Goal: Task Accomplishment & Management: Manage account settings

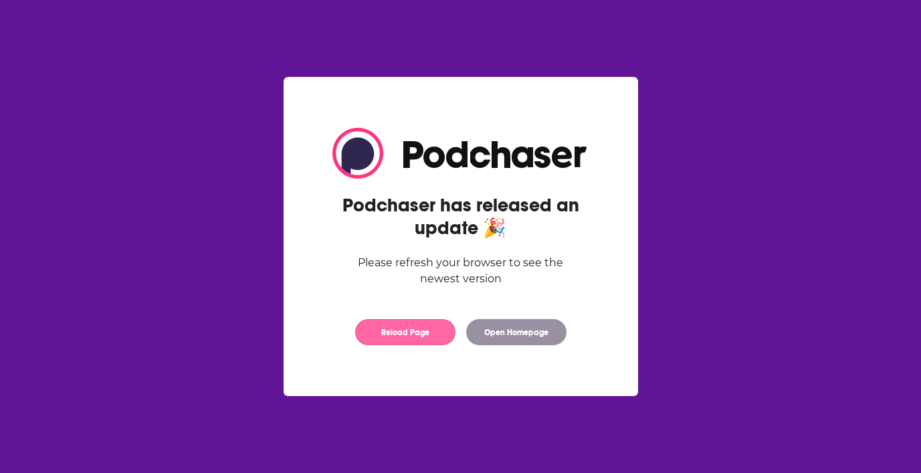
click at [385, 334] on button "Reload Page" at bounding box center [405, 332] width 100 height 26
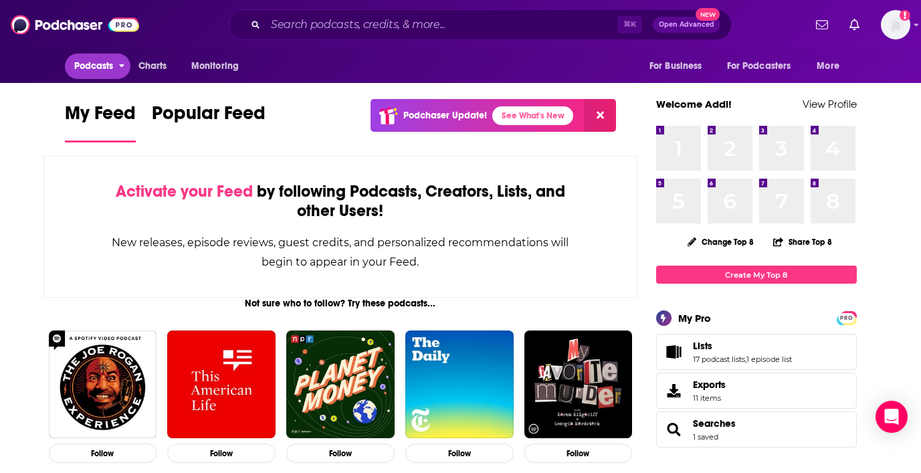
click at [86, 60] on span "Podcasts" at bounding box center [93, 66] width 39 height 19
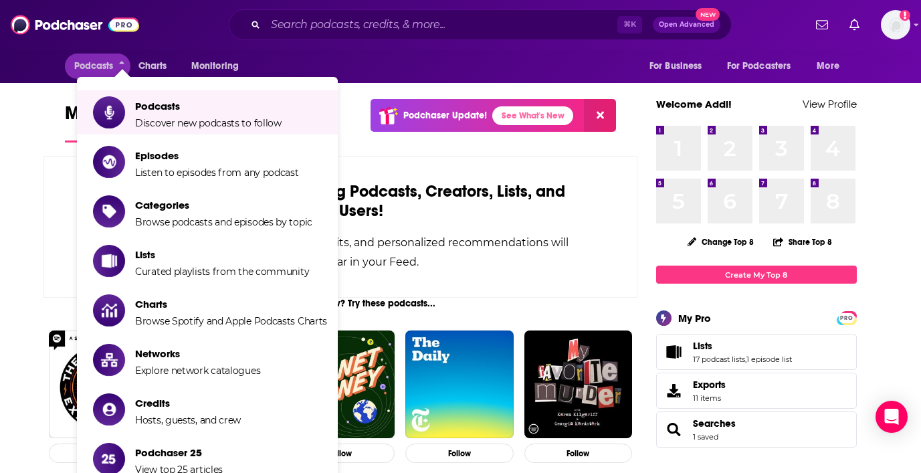
click at [313, 53] on div "Podcasts Charts Monitoring For Business For Podcasters More" at bounding box center [461, 65] width 856 height 33
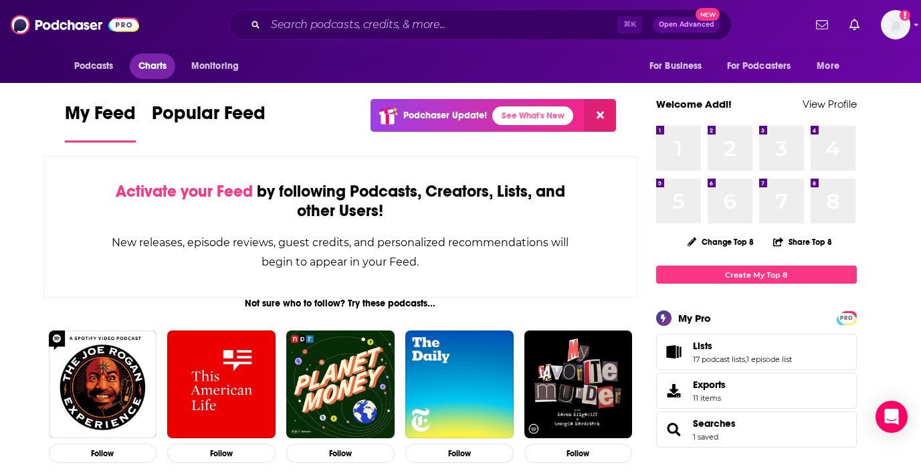
click at [156, 65] on span "Charts" at bounding box center [152, 66] width 29 height 19
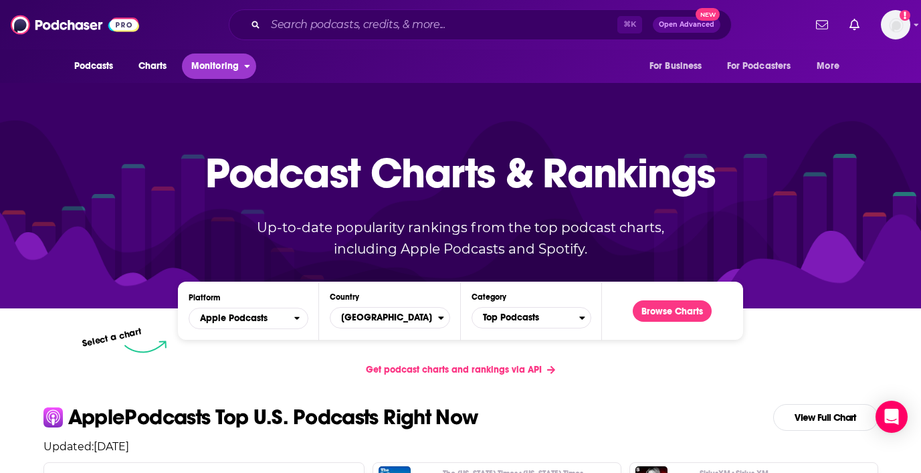
click at [220, 61] on span "Monitoring" at bounding box center [214, 66] width 47 height 19
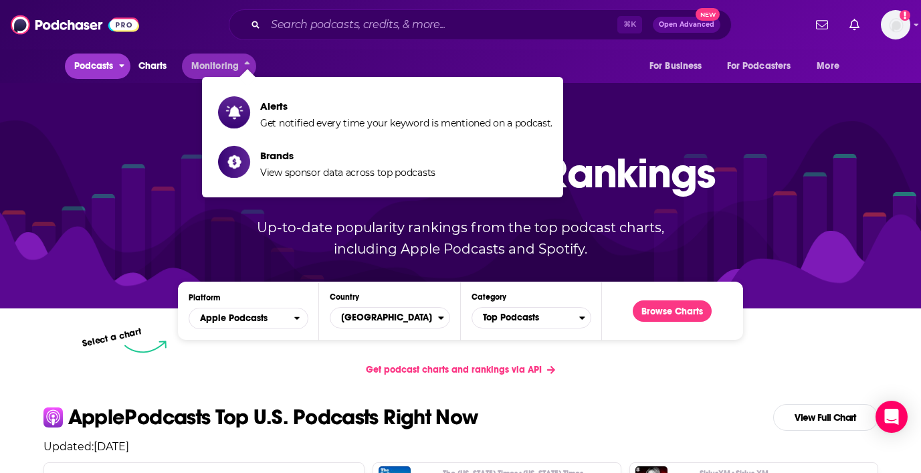
click at [98, 60] on span "Podcasts" at bounding box center [93, 66] width 39 height 19
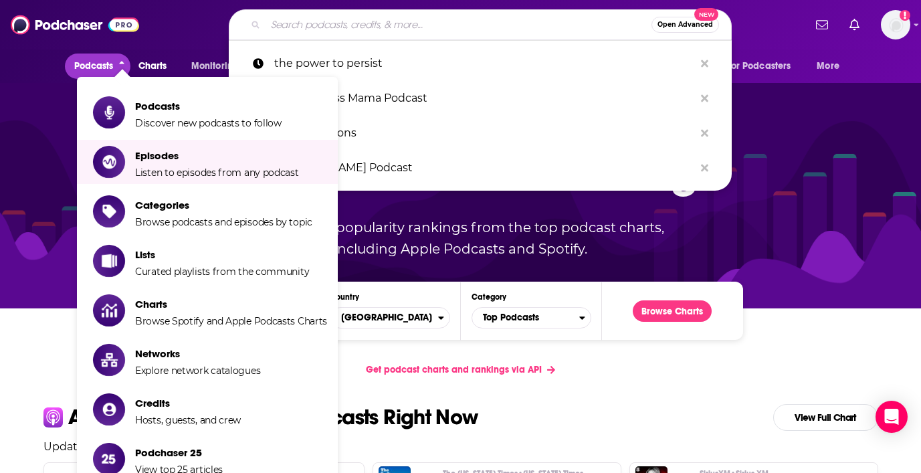
click at [336, 22] on input "Search podcasts, credits, & more..." at bounding box center [458, 24] width 386 height 21
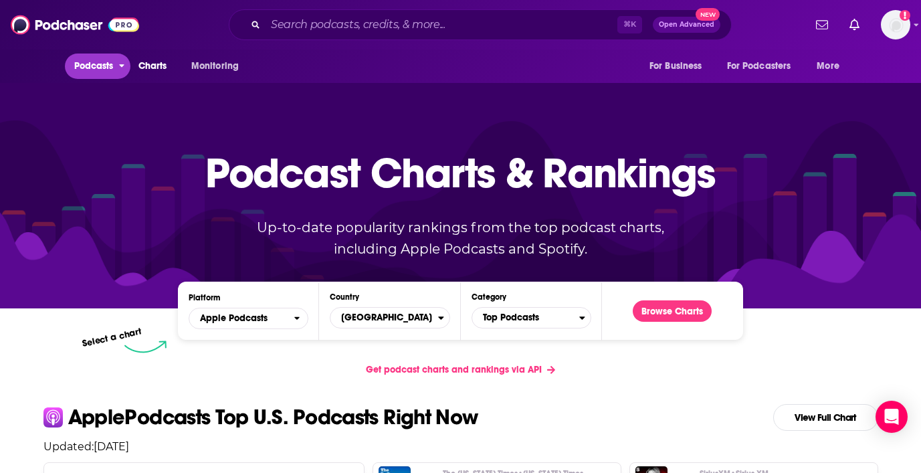
click at [97, 63] on span "Podcasts" at bounding box center [93, 66] width 39 height 19
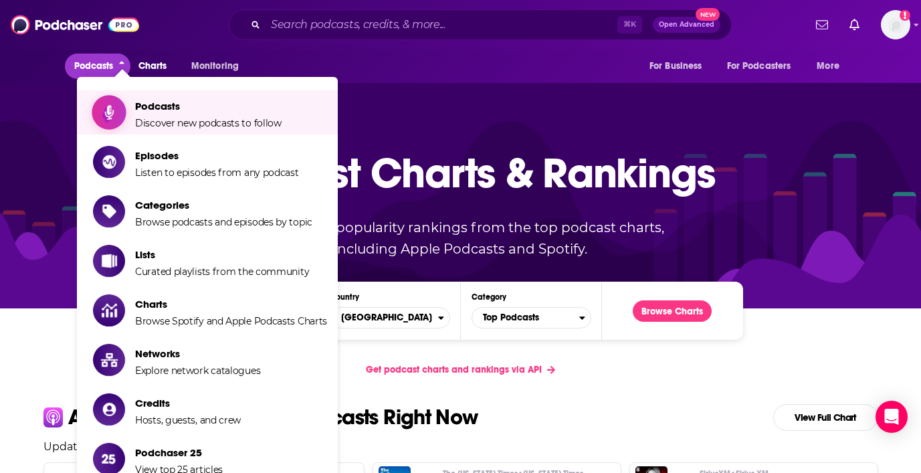
click at [146, 115] on span "Podcasts Discover new podcasts to follow" at bounding box center [208, 112] width 146 height 33
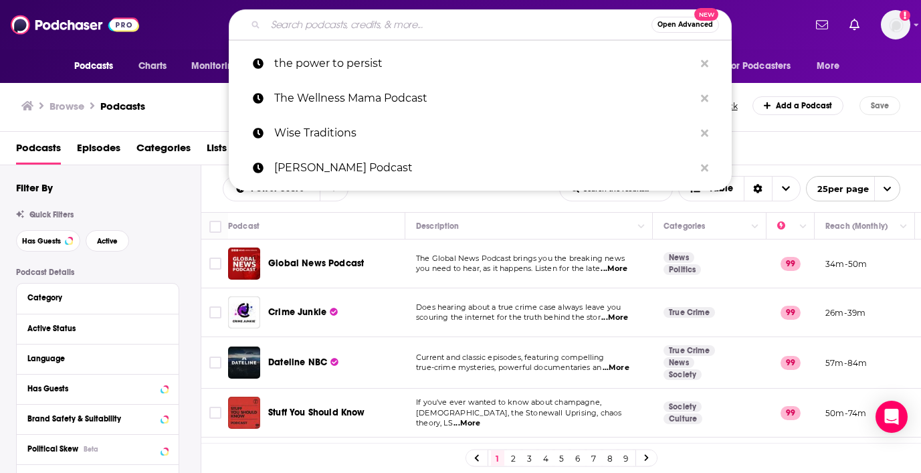
click at [358, 31] on input "Search podcasts, credits, & more..." at bounding box center [458, 24] width 386 height 21
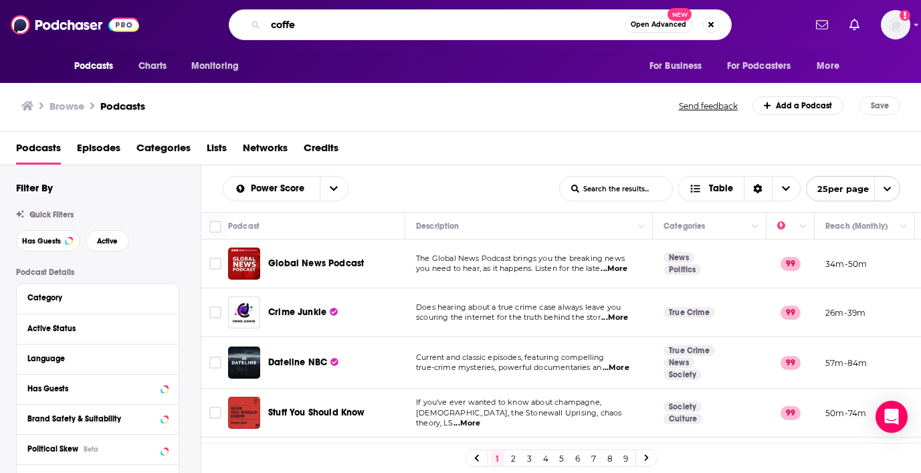
type input "coffee"
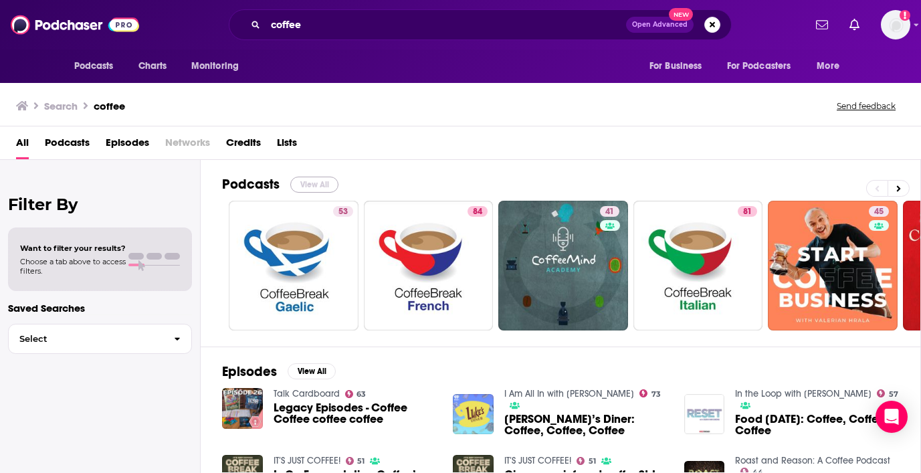
click at [318, 183] on button "View All" at bounding box center [314, 185] width 48 height 16
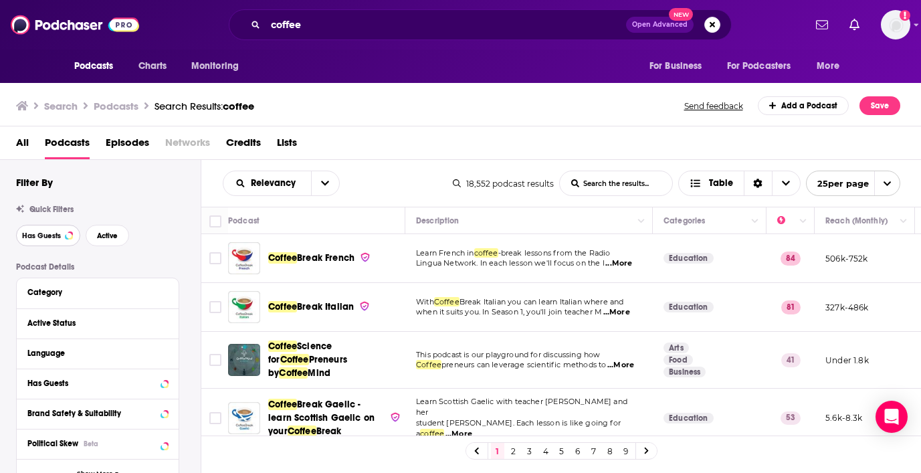
click at [42, 232] on span "Has Guests" at bounding box center [41, 235] width 39 height 7
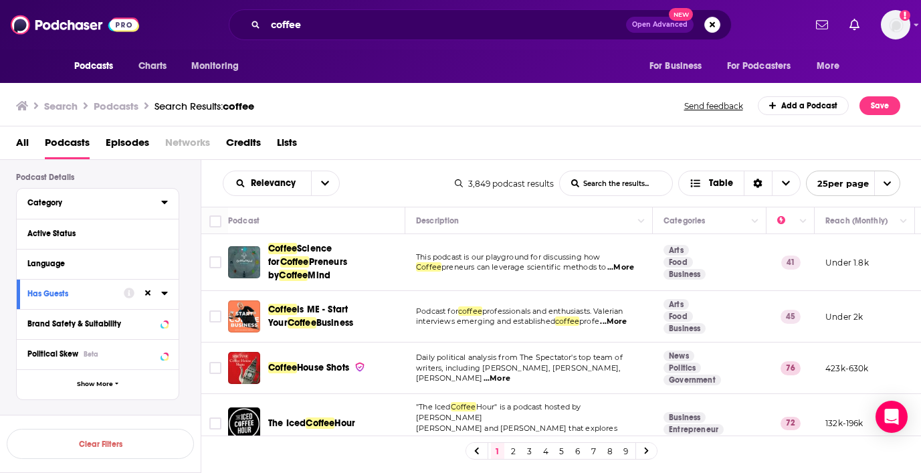
scroll to position [94, 0]
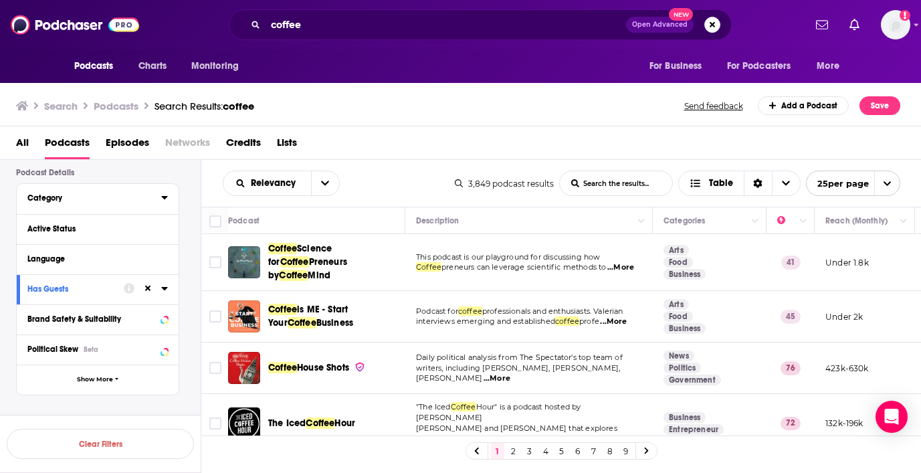
click at [156, 199] on button "Category" at bounding box center [94, 197] width 134 height 17
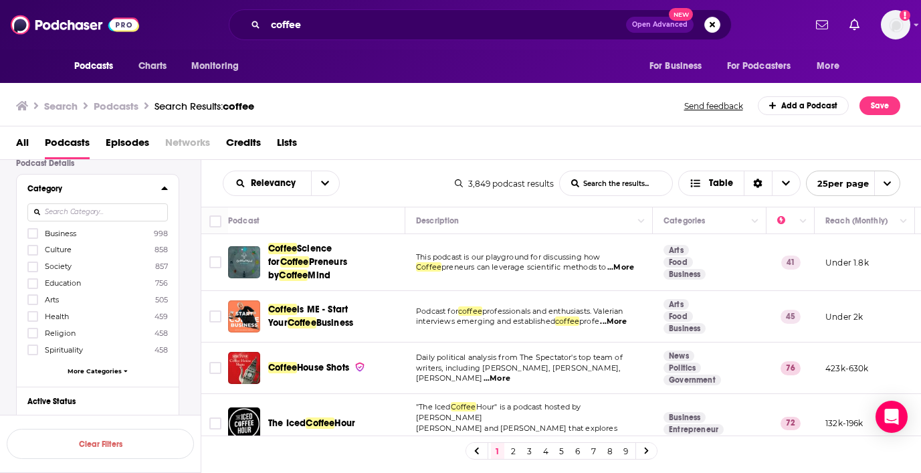
scroll to position [105, 0]
click at [33, 232] on icon at bounding box center [33, 232] width 8 height 8
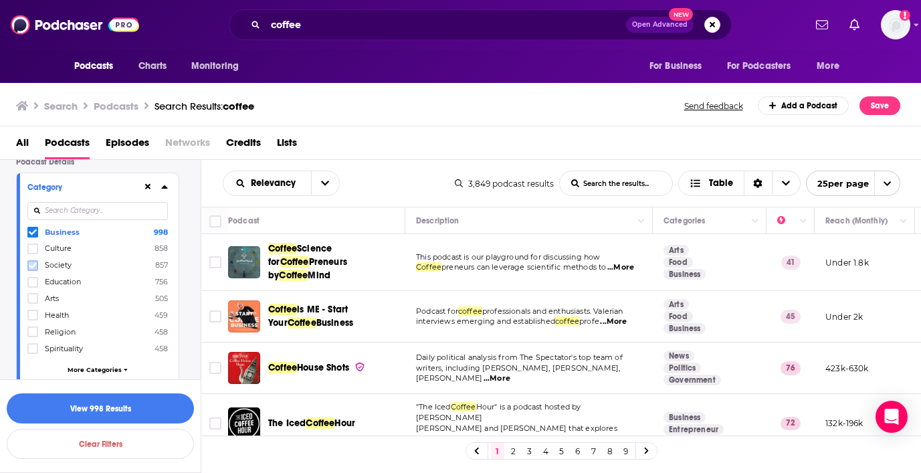
click at [31, 266] on icon at bounding box center [33, 265] width 8 height 8
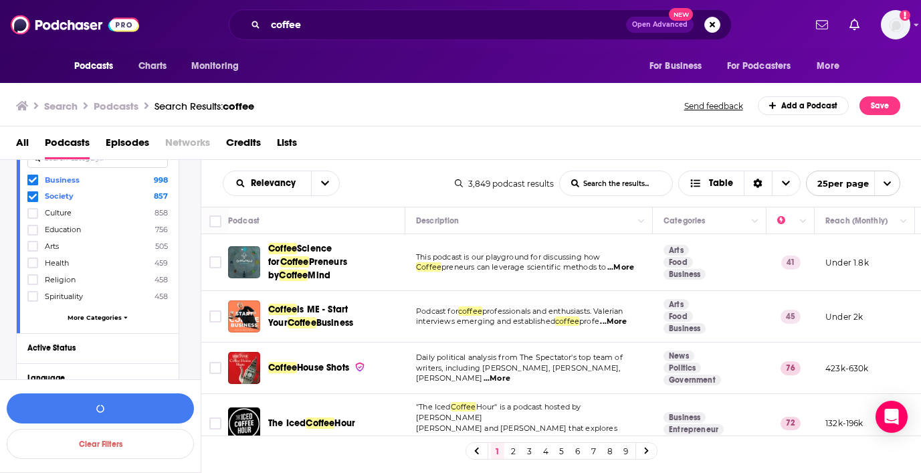
scroll to position [167, 0]
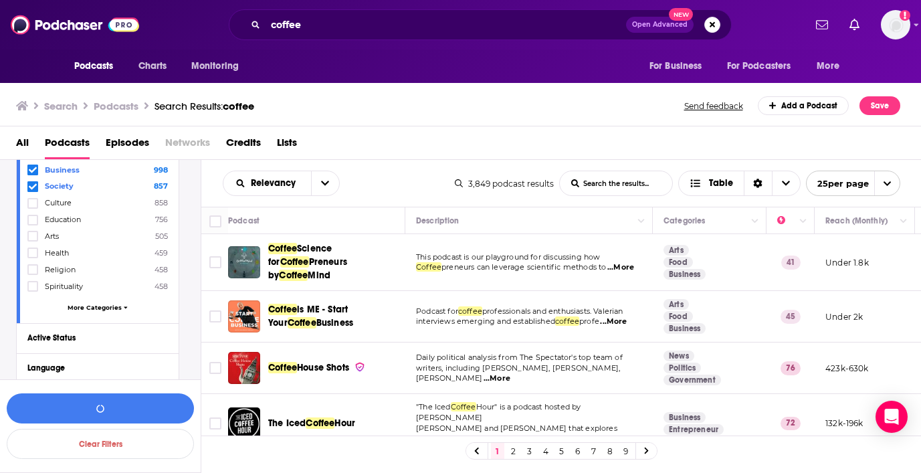
click at [103, 306] on span "More Categories" at bounding box center [95, 307] width 54 height 7
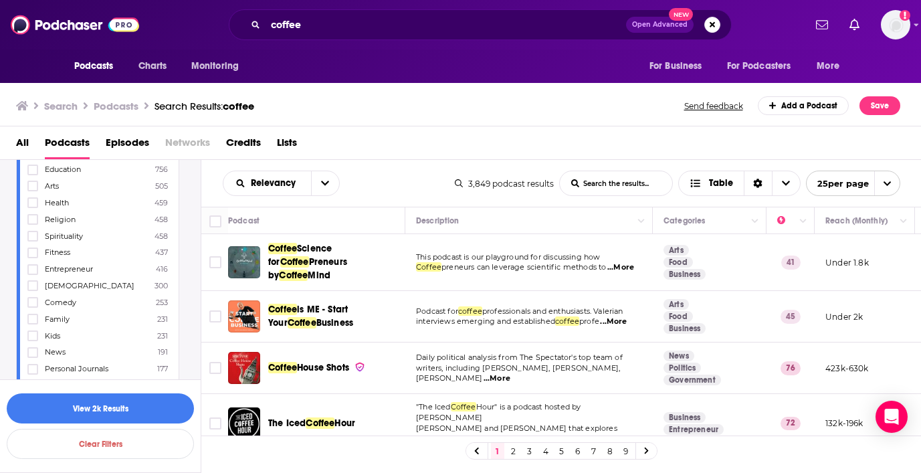
scroll to position [221, 0]
click at [31, 262] on icon at bounding box center [33, 266] width 8 height 8
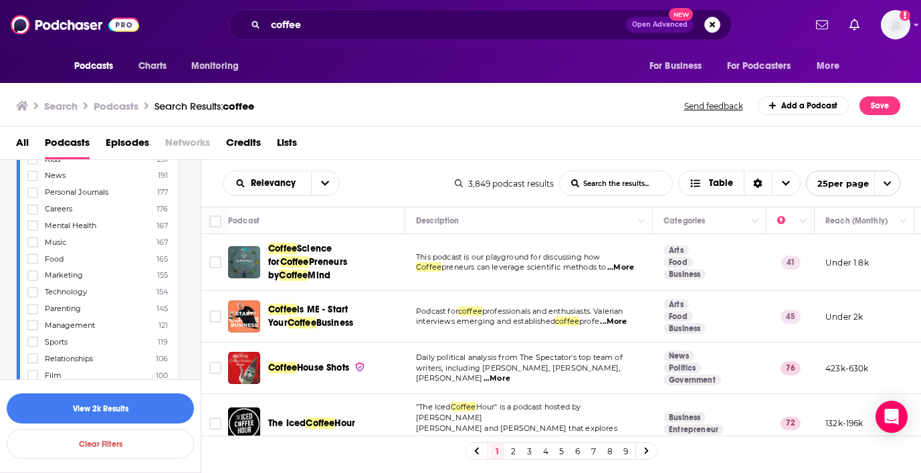
scroll to position [394, 0]
click at [33, 254] on icon at bounding box center [33, 258] width 8 height 8
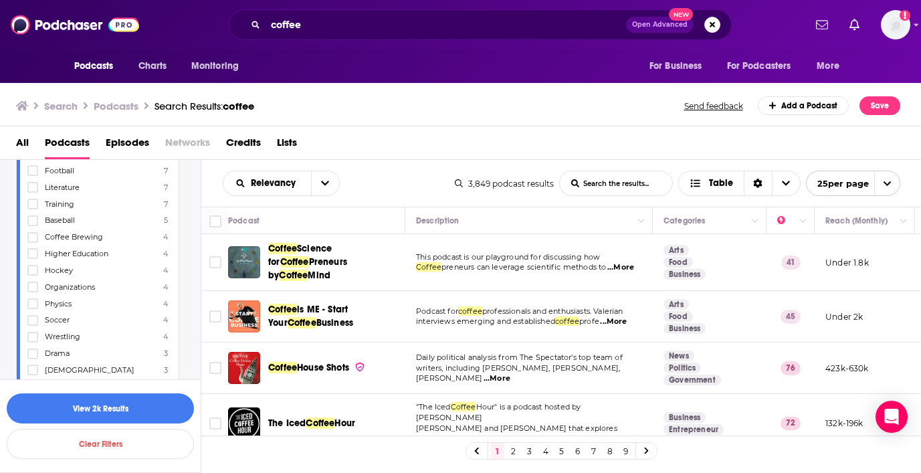
scroll to position [1319, 0]
click at [31, 227] on icon at bounding box center [33, 231] width 8 height 8
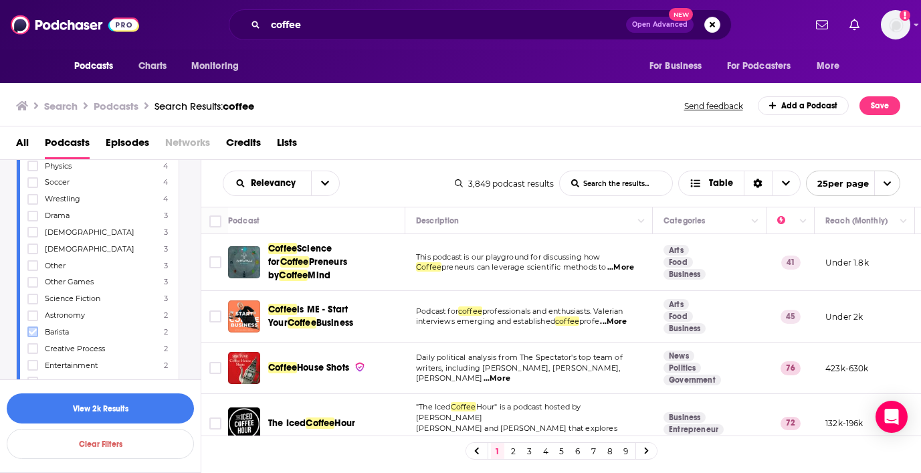
click at [34, 328] on icon at bounding box center [33, 332] width 8 height 8
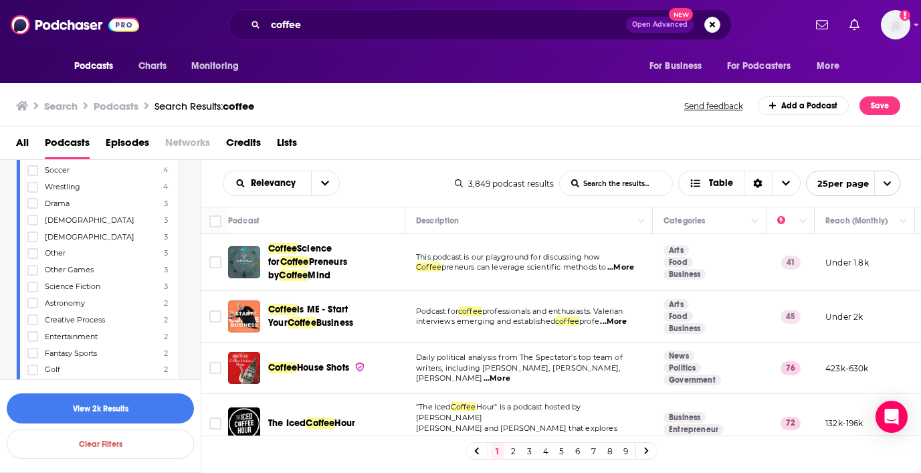
click at [371, 134] on div "All Podcasts Episodes Networks Credits Lists" at bounding box center [463, 145] width 895 height 27
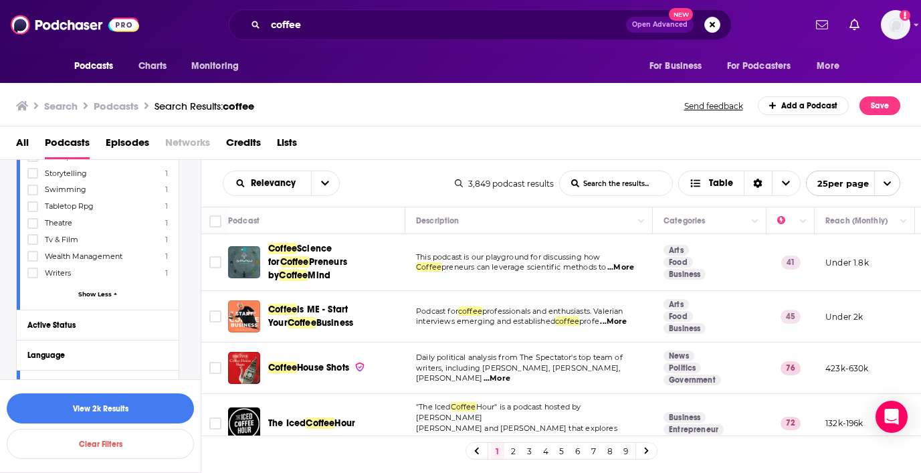
scroll to position [2632, 0]
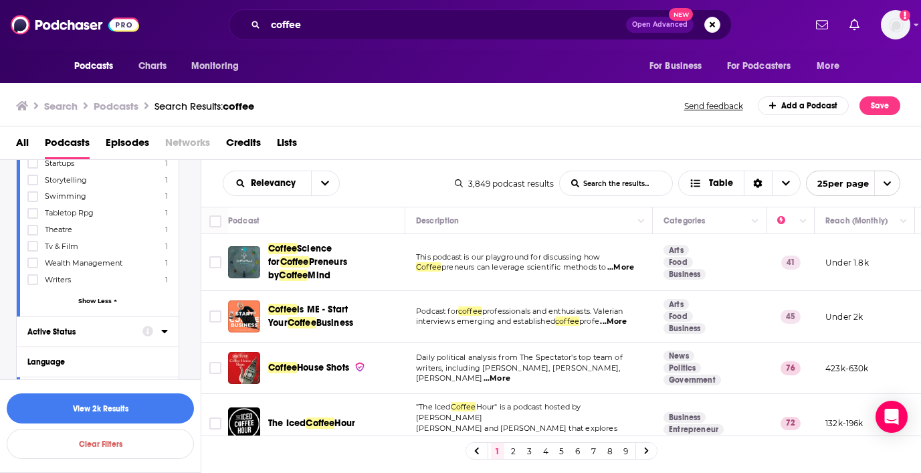
click at [82, 327] on div "Active Status" at bounding box center [80, 331] width 106 height 9
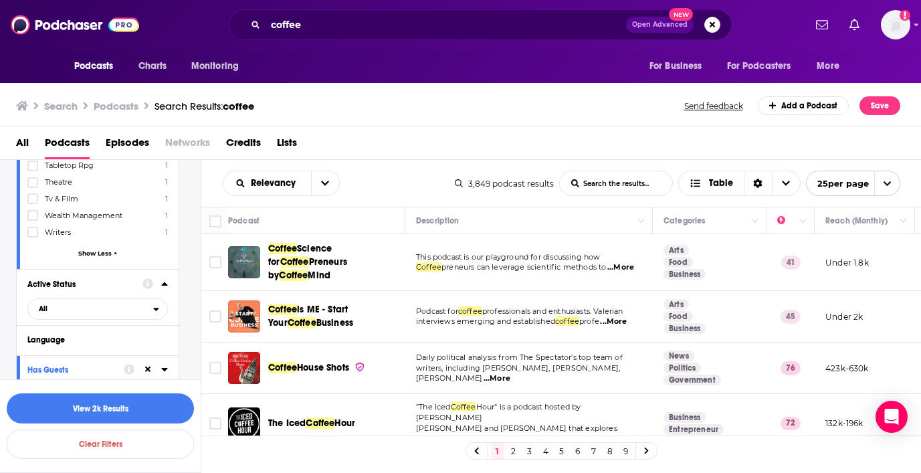
scroll to position [2683, 0]
click at [112, 298] on span "All" at bounding box center [90, 306] width 125 height 17
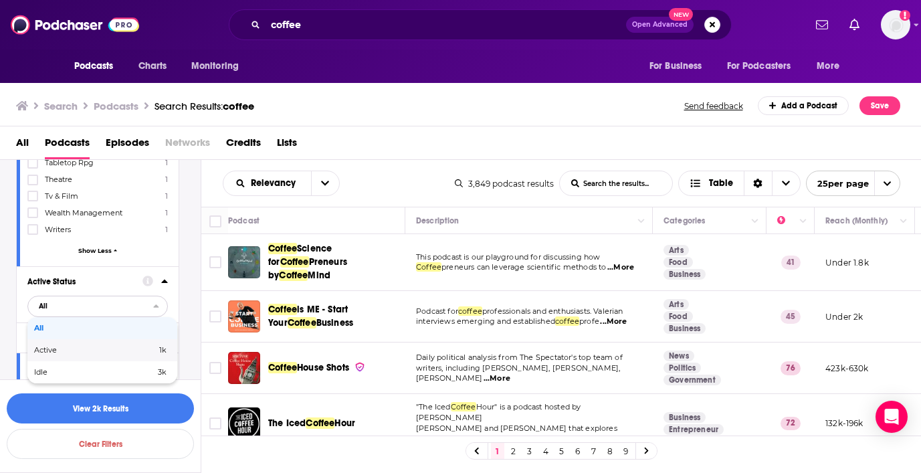
click at [69, 346] on span "Active" at bounding box center [70, 349] width 72 height 7
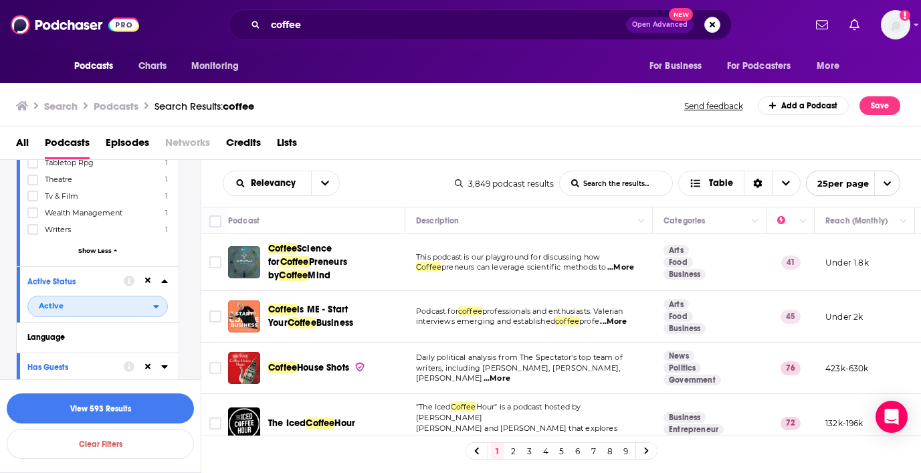
scroll to position [2712, 0]
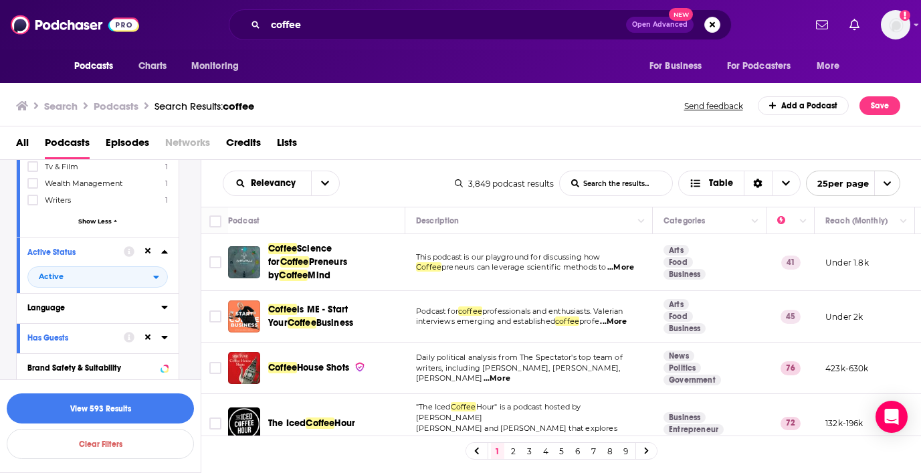
click at [82, 303] on div "Language" at bounding box center [89, 307] width 125 height 9
click at [86, 316] on div at bounding box center [97, 331] width 140 height 31
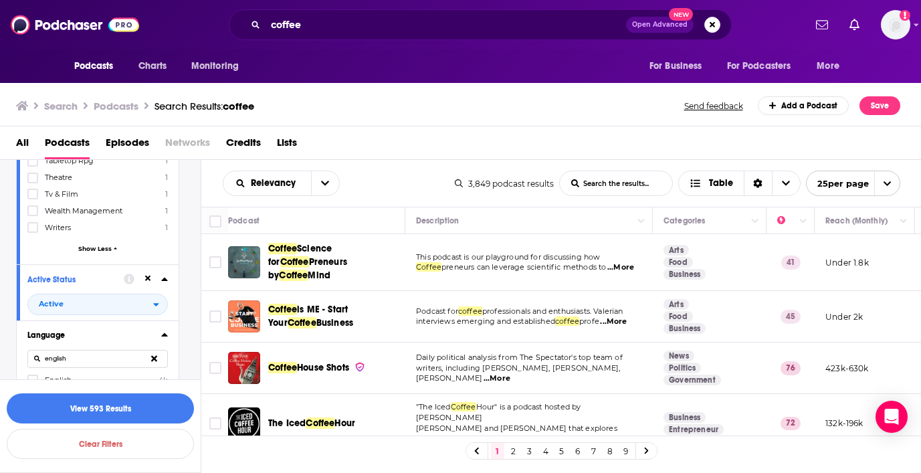
scroll to position [2693, 0]
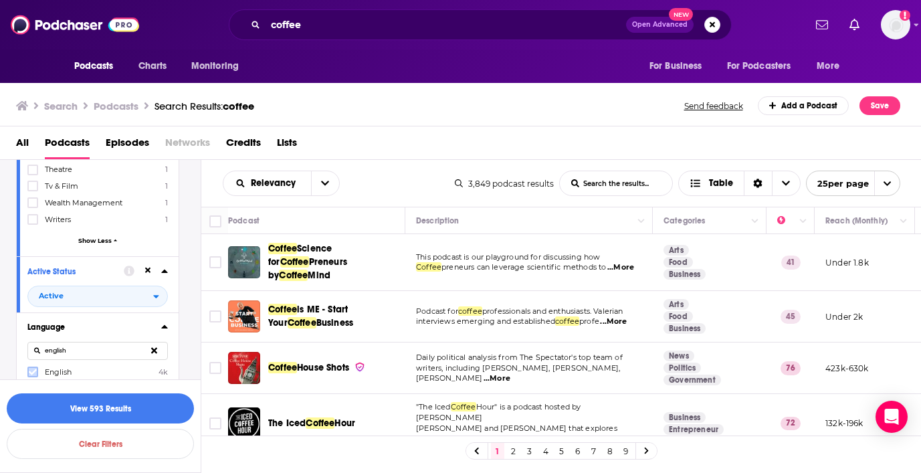
type input "english"
click at [36, 368] on icon at bounding box center [33, 372] width 8 height 8
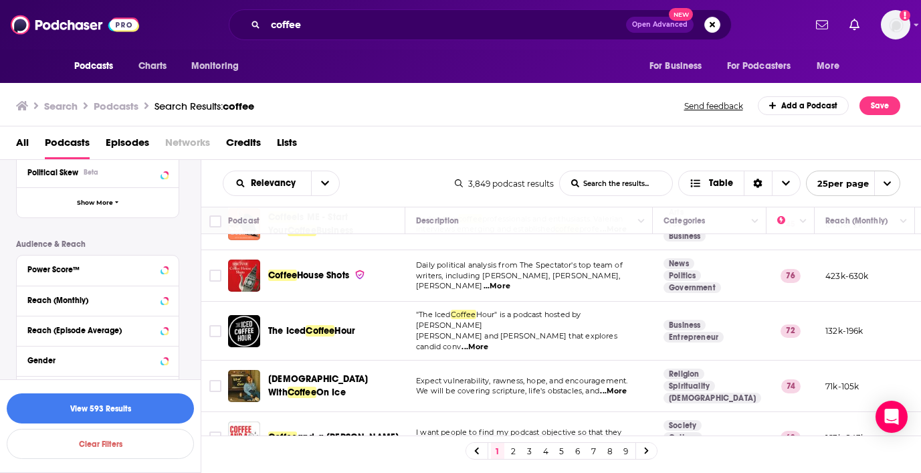
scroll to position [2986, 0]
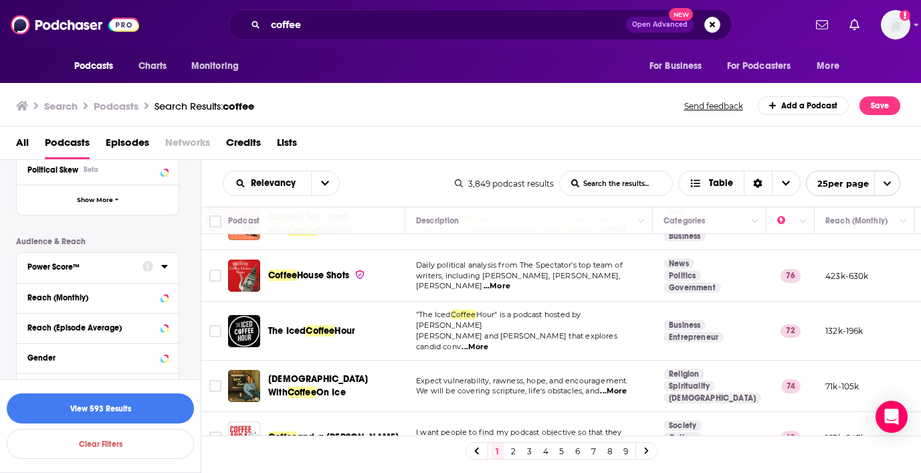
click at [133, 262] on div "Power Score™" at bounding box center [80, 266] width 106 height 9
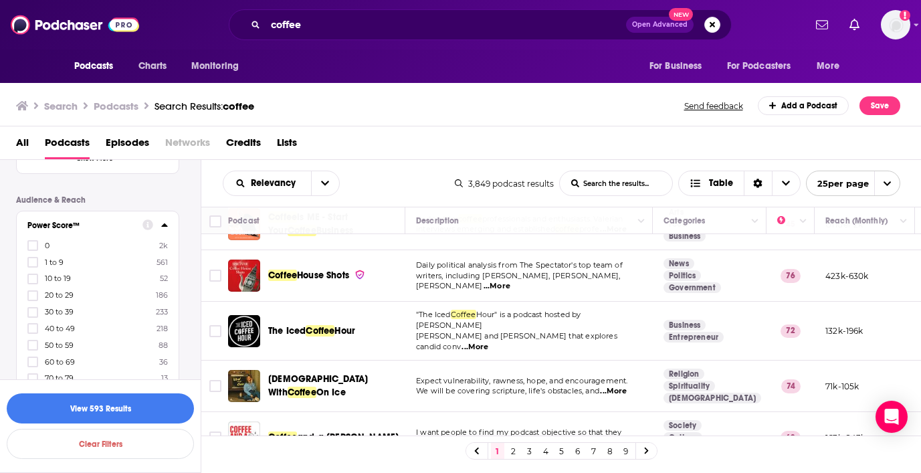
scroll to position [3031, 0]
click at [33, 322] on icon at bounding box center [33, 325] width 8 height 6
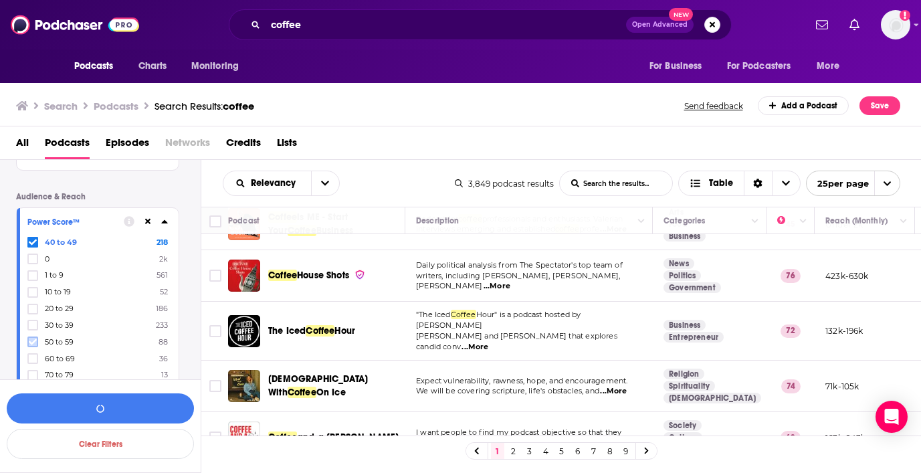
click at [35, 338] on icon at bounding box center [33, 342] width 8 height 8
click at [35, 356] on icon at bounding box center [33, 359] width 8 height 6
click at [36, 372] on icon at bounding box center [33, 375] width 8 height 6
click at [33, 388] on icon at bounding box center [33, 391] width 8 height 6
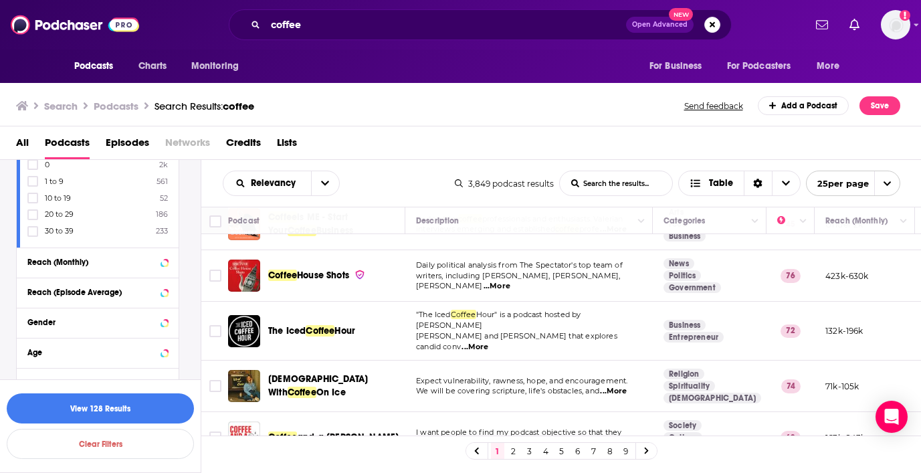
scroll to position [3199, 0]
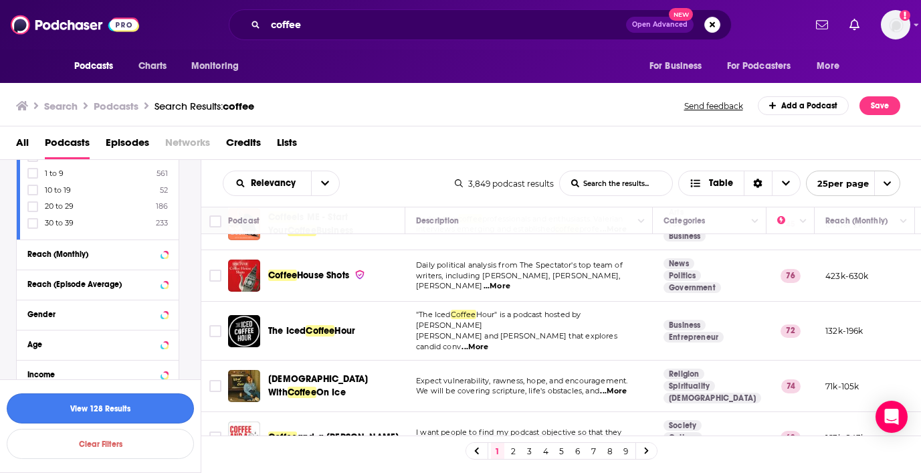
click at [130, 409] on button "View 128 Results" at bounding box center [100, 408] width 187 height 30
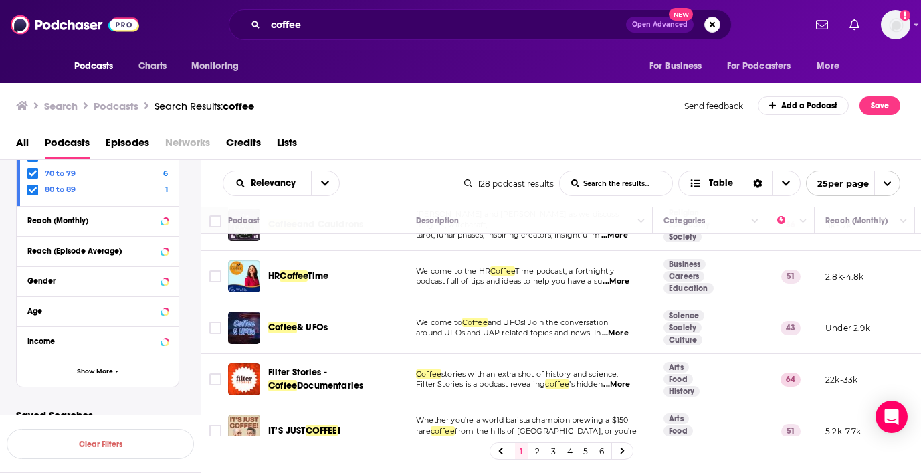
scroll to position [320, 0]
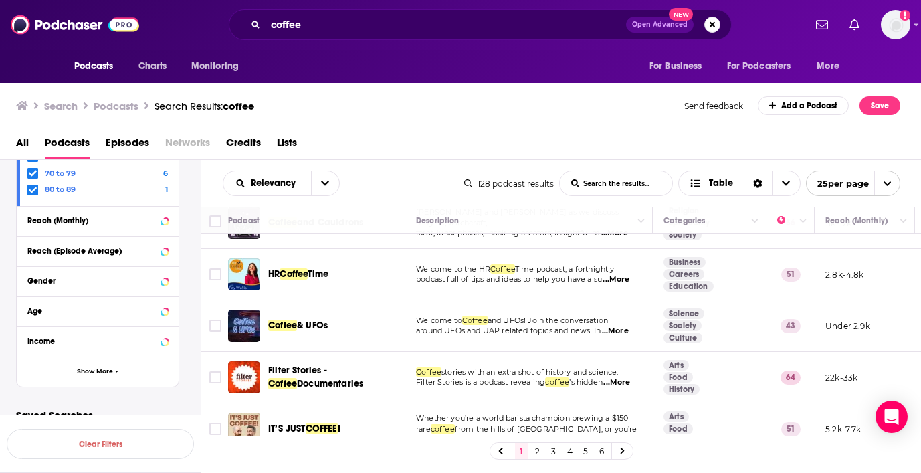
click at [626, 274] on span "...More" at bounding box center [615, 279] width 27 height 11
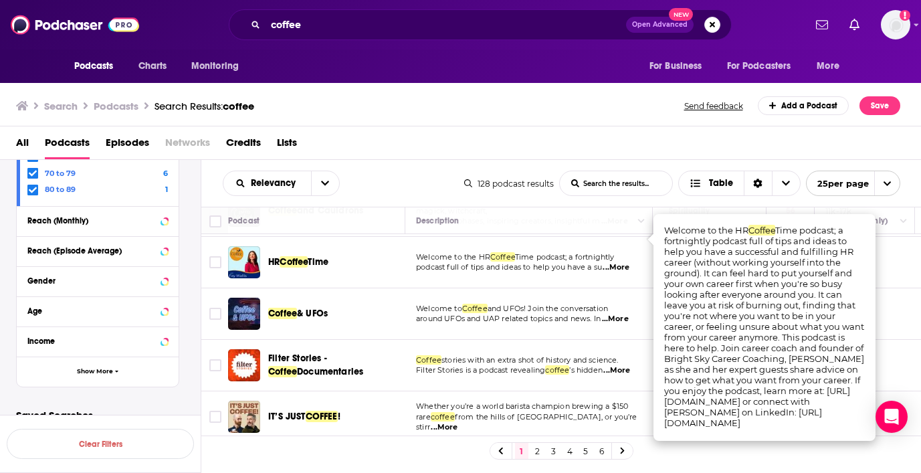
scroll to position [332, 0]
click at [620, 313] on span "...More" at bounding box center [615, 318] width 27 height 11
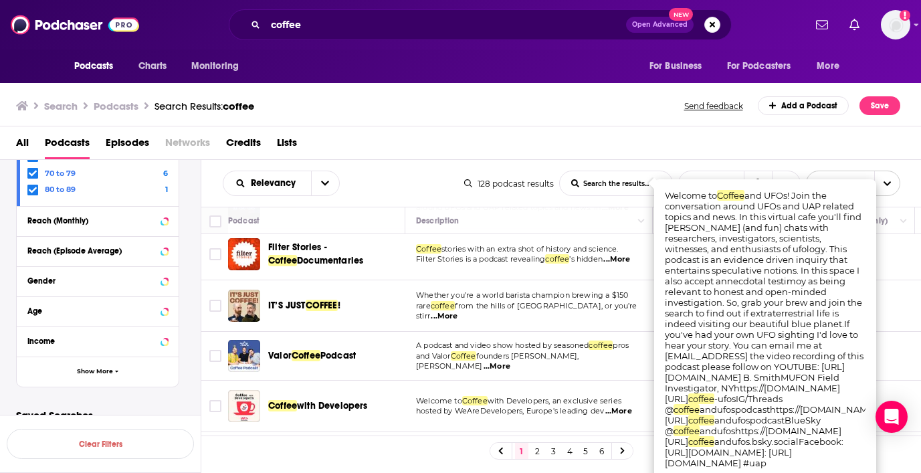
scroll to position [443, 0]
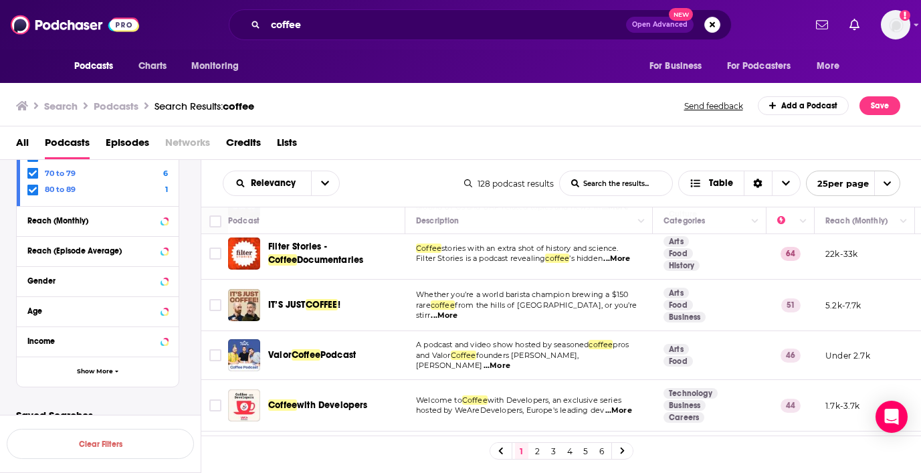
click at [457, 310] on span "...More" at bounding box center [444, 315] width 27 height 11
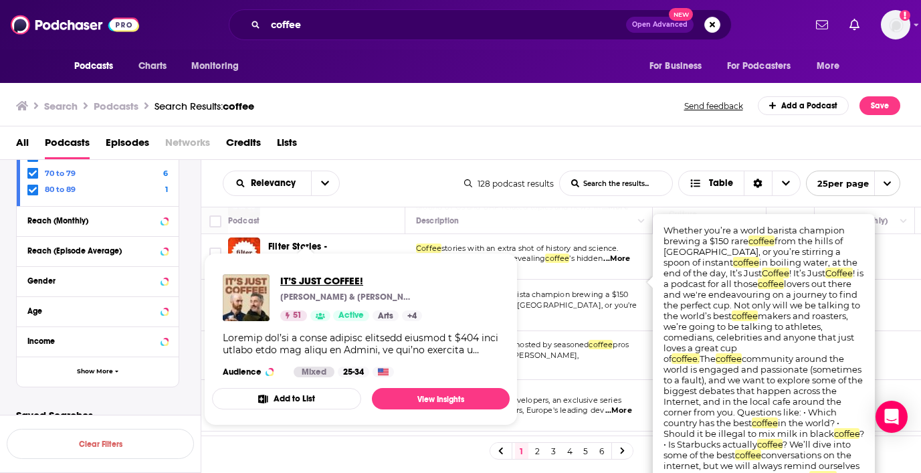
click at [326, 279] on span "IT’S JUST COFFEE!" at bounding box center [351, 280] width 142 height 13
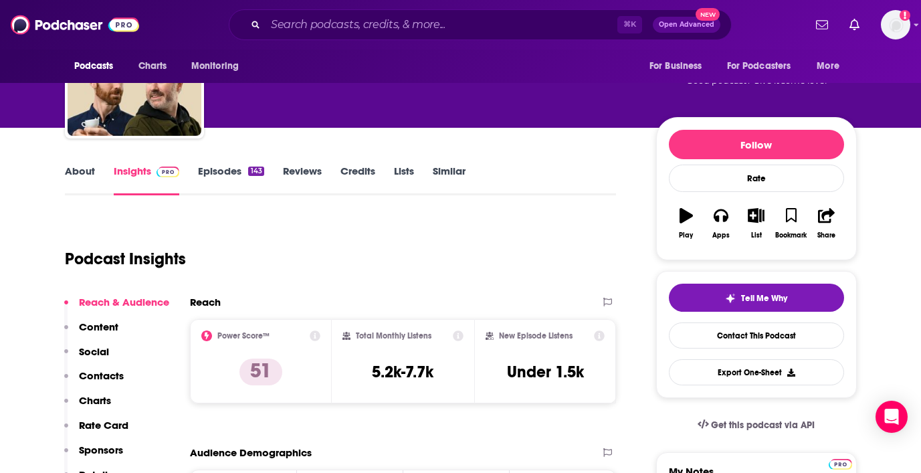
scroll to position [93, 0]
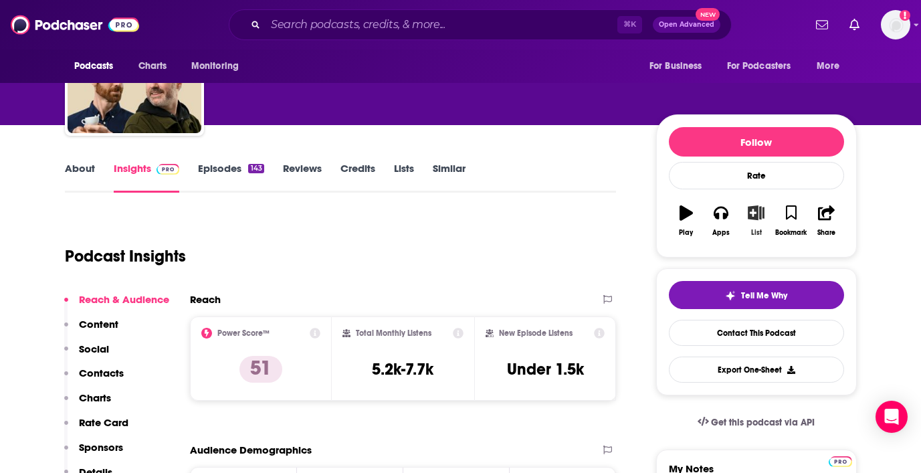
click at [754, 213] on icon "button" at bounding box center [756, 212] width 17 height 15
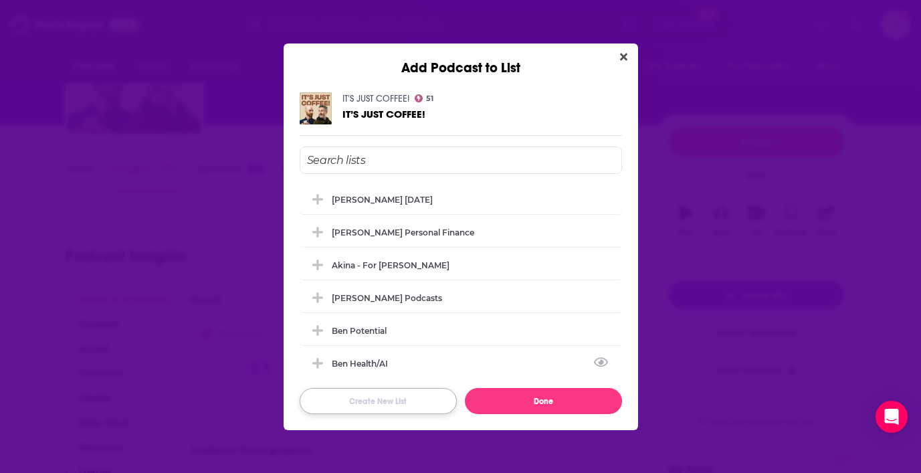
click at [369, 398] on button "Create New List" at bounding box center [378, 401] width 157 height 26
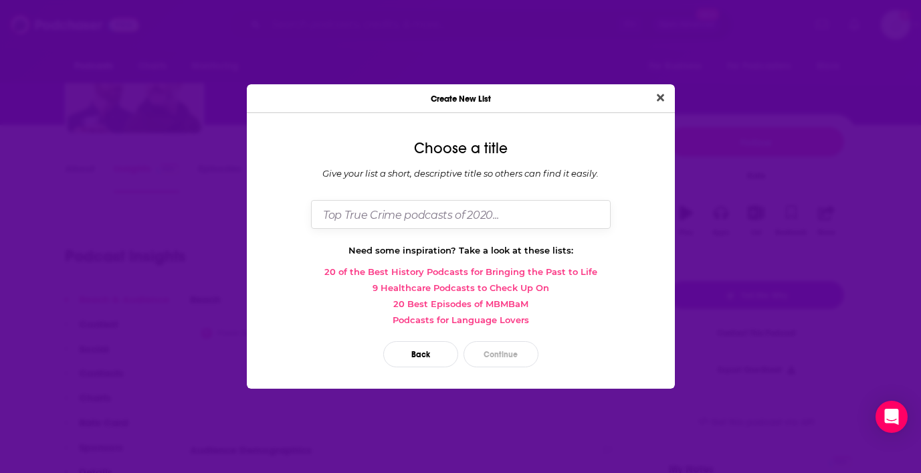
click at [401, 219] on input "Dialog" at bounding box center [461, 214] width 300 height 29
type input "Coffee Podcasts!"
click at [512, 355] on button "Continue" at bounding box center [500, 354] width 75 height 26
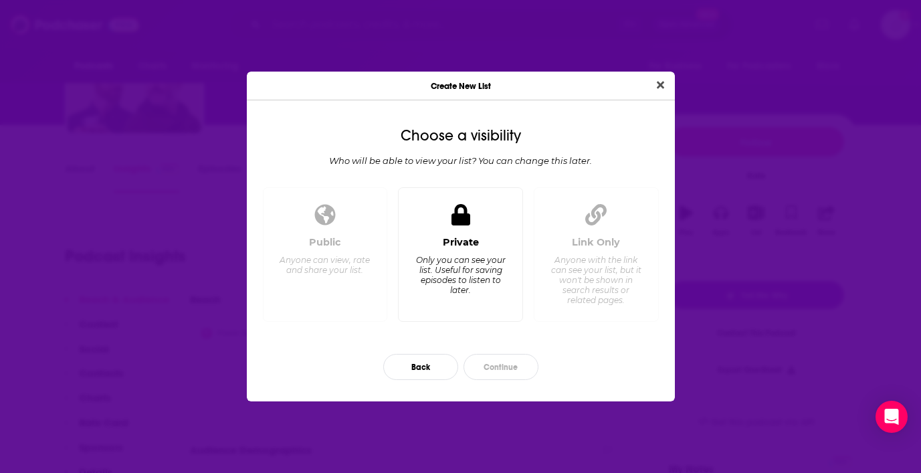
click at [468, 222] on icon "Dialog" at bounding box center [460, 214] width 19 height 21
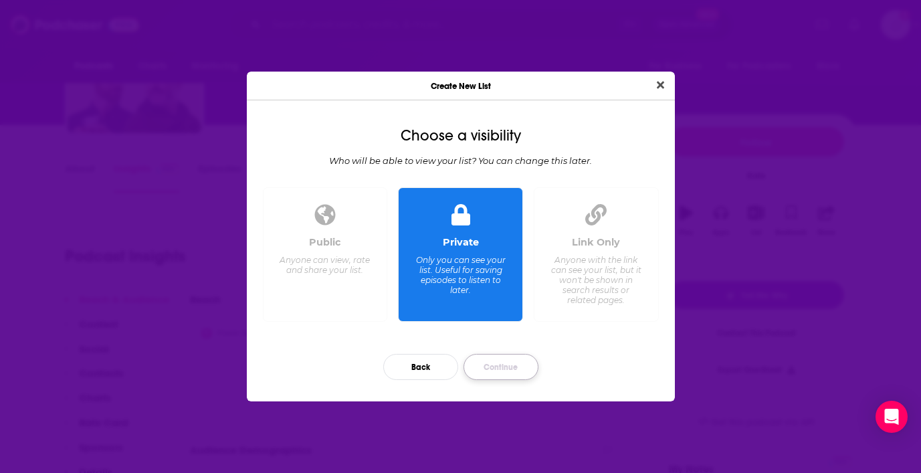
click at [506, 363] on button "Continue" at bounding box center [500, 367] width 75 height 26
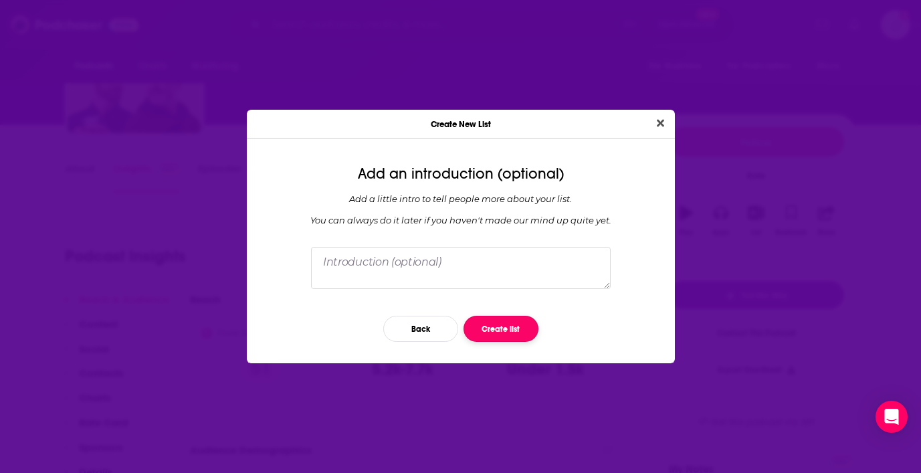
click at [508, 326] on button "Create list" at bounding box center [500, 329] width 75 height 26
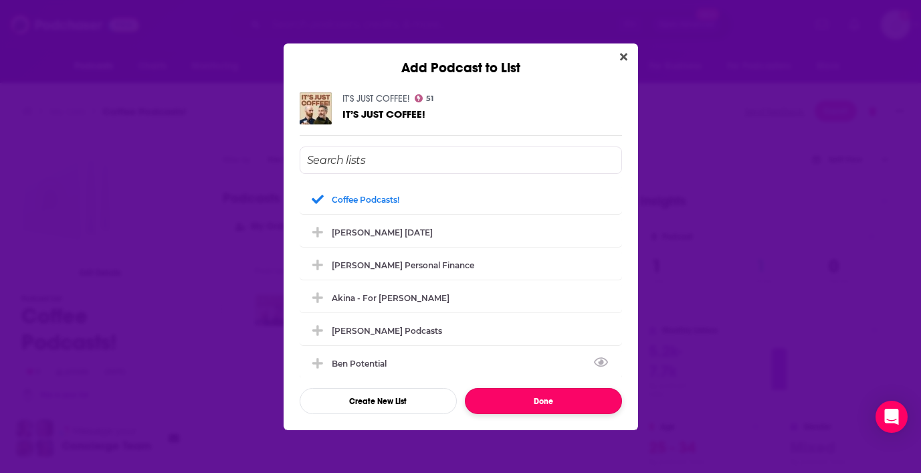
click at [560, 397] on button "Done" at bounding box center [543, 401] width 157 height 26
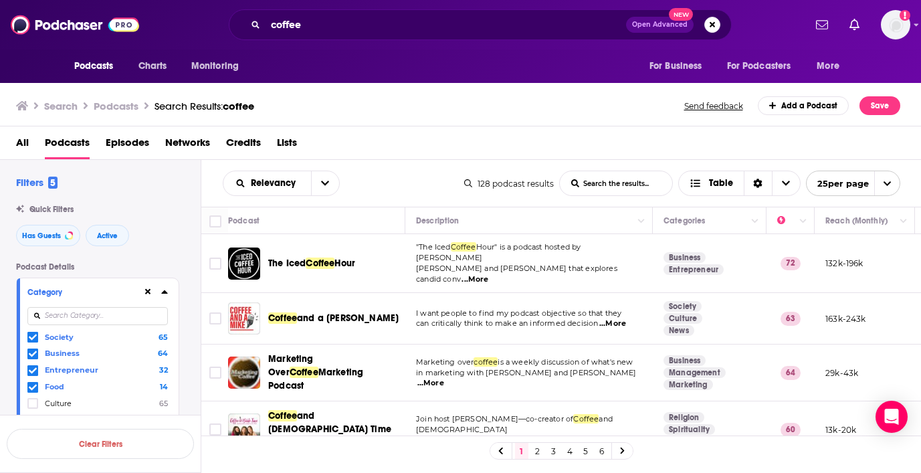
click at [488, 274] on span "...More" at bounding box center [474, 279] width 27 height 11
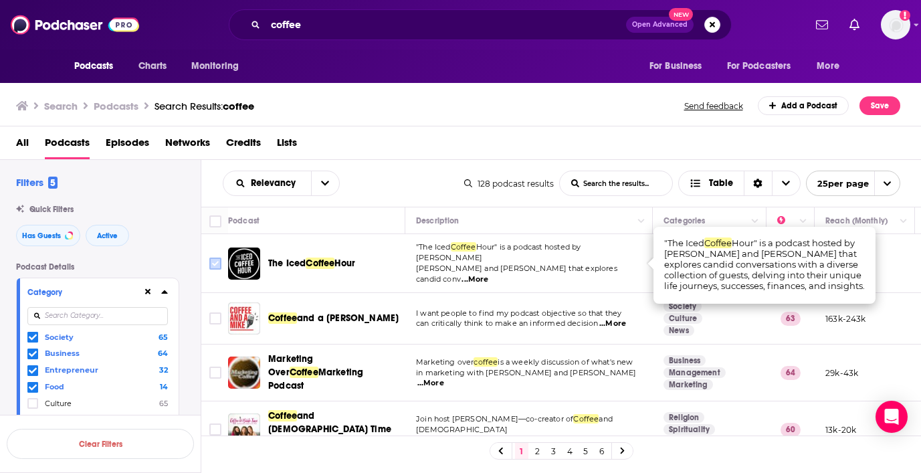
click at [217, 257] on input "Toggle select row" at bounding box center [215, 263] width 12 height 12
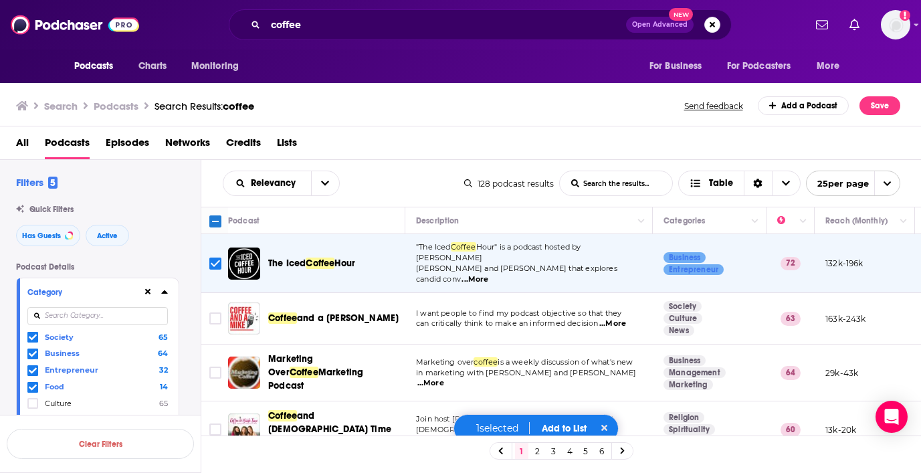
click at [563, 421] on div "1 selected Add to List" at bounding box center [536, 428] width 166 height 29
click at [565, 425] on button "Add to List" at bounding box center [564, 428] width 66 height 11
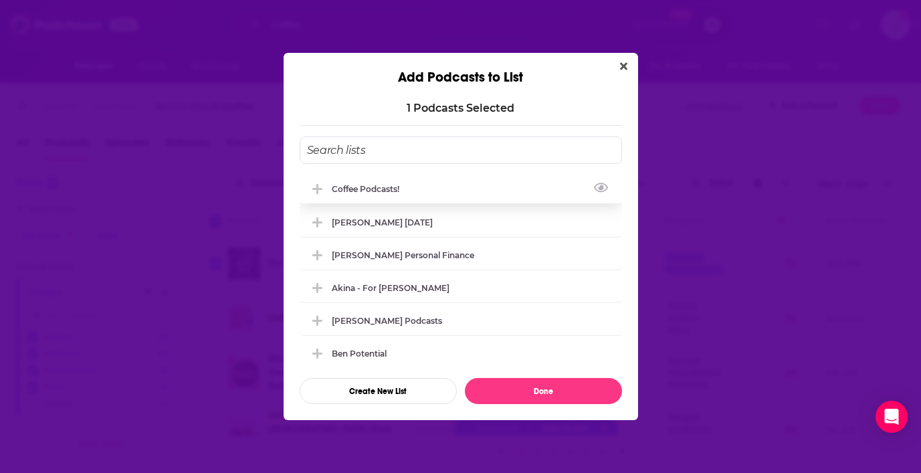
click at [452, 182] on div "Coffee Podcasts!" at bounding box center [461, 188] width 322 height 29
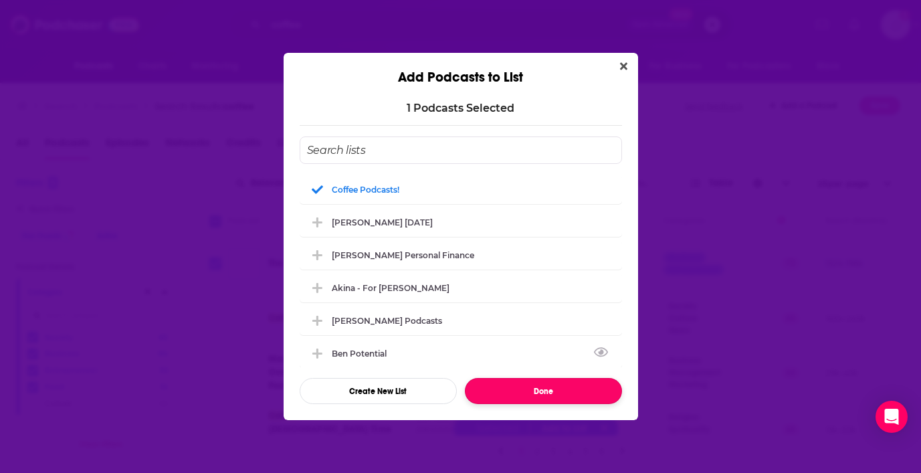
click at [542, 387] on button "Done" at bounding box center [543, 391] width 157 height 26
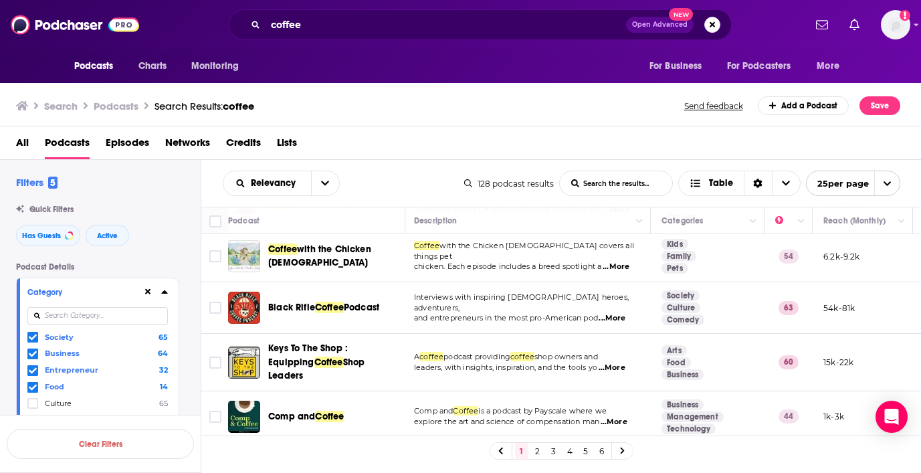
scroll to position [645, 2]
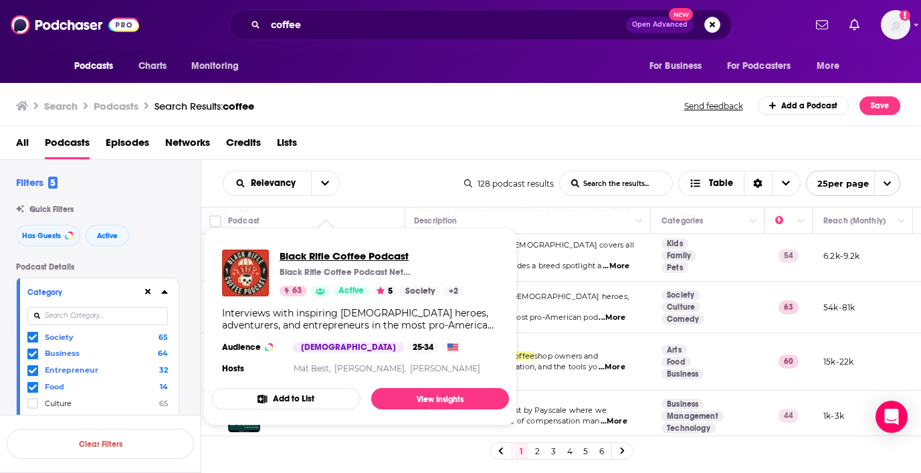
click at [340, 258] on span "Black Rifle Coffee Podcast" at bounding box center [371, 255] width 184 height 13
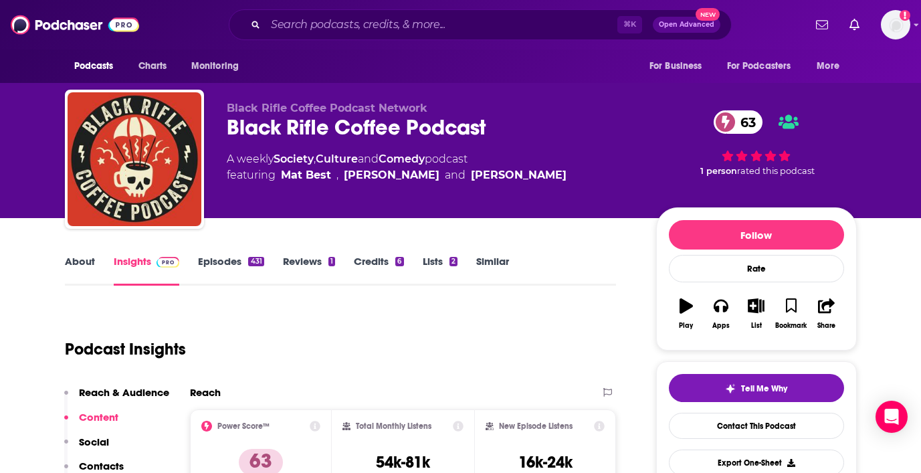
click at [85, 265] on link "About" at bounding box center [80, 270] width 30 height 31
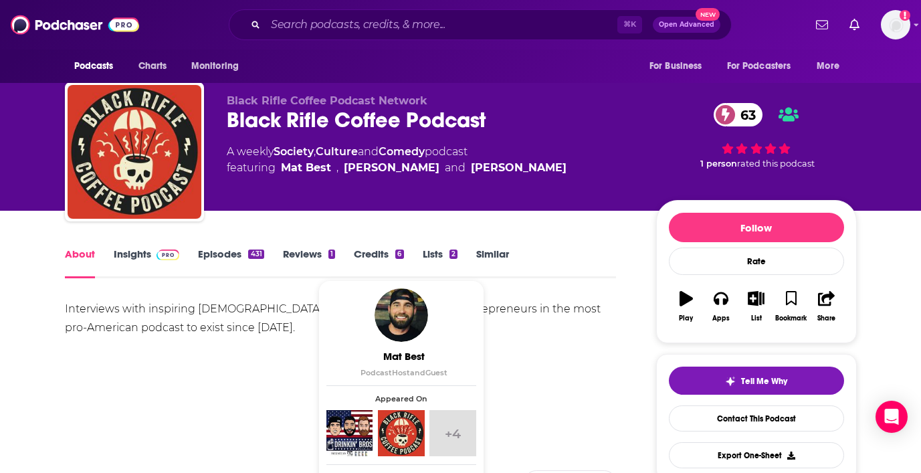
scroll to position [6, 0]
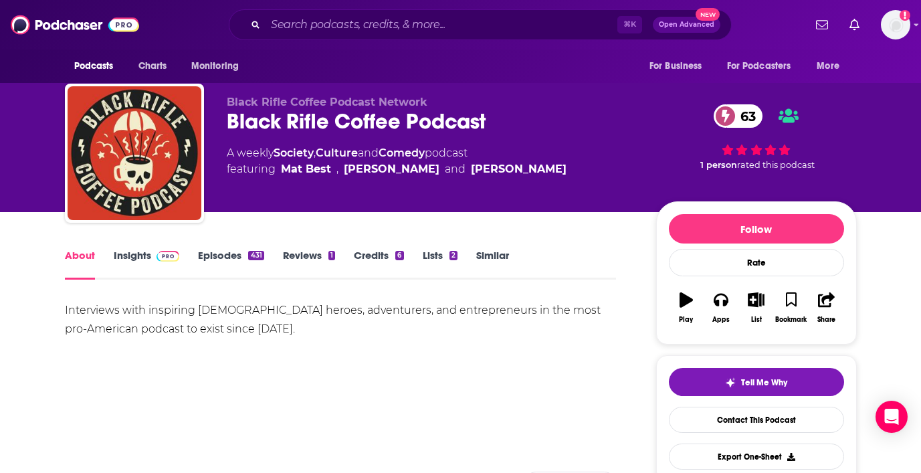
click at [135, 252] on link "Insights" at bounding box center [147, 264] width 66 height 31
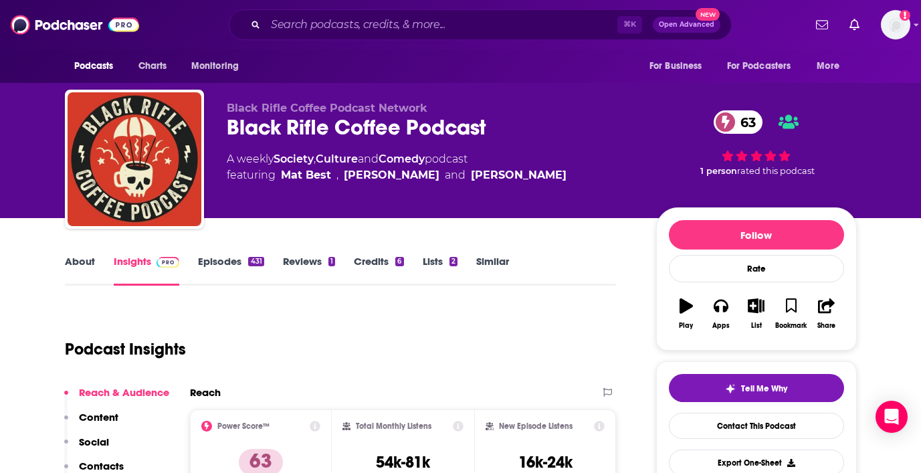
click at [229, 259] on link "Episodes 431" at bounding box center [231, 270] width 66 height 31
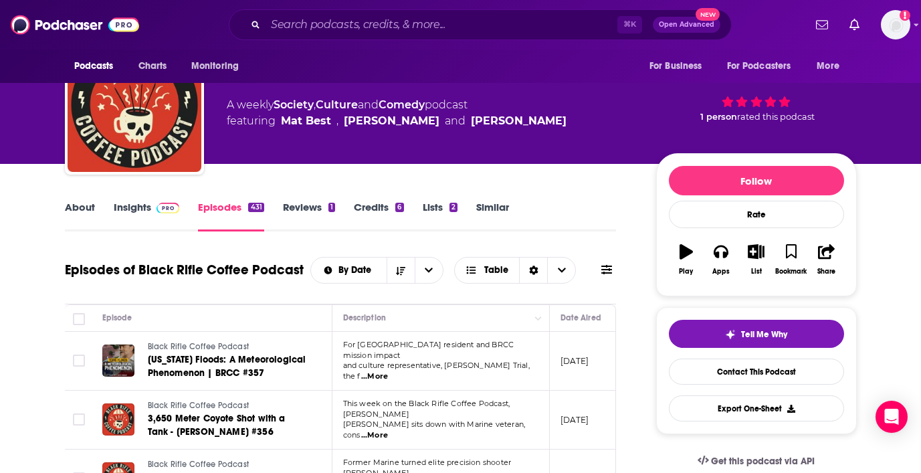
scroll to position [33, 0]
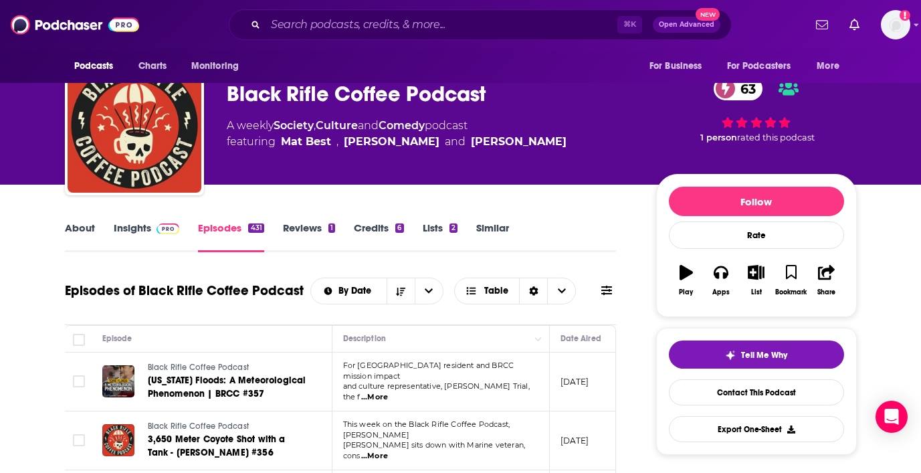
click at [136, 225] on link "Insights" at bounding box center [147, 236] width 66 height 31
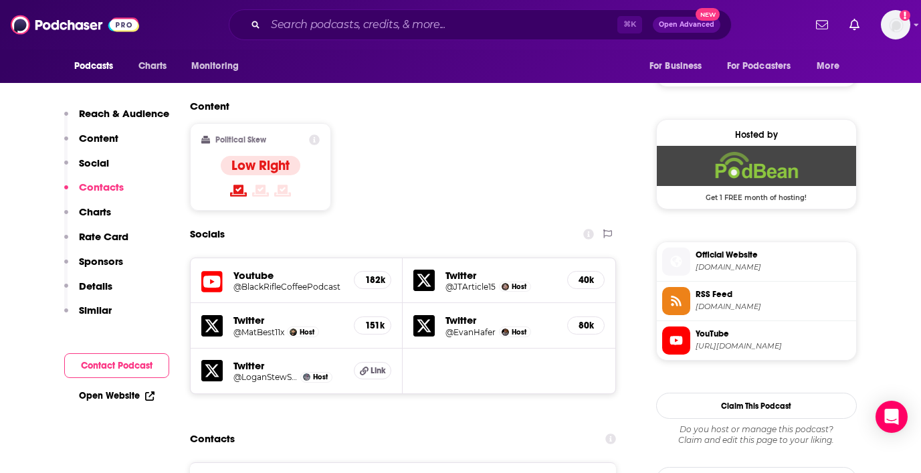
scroll to position [982, 0]
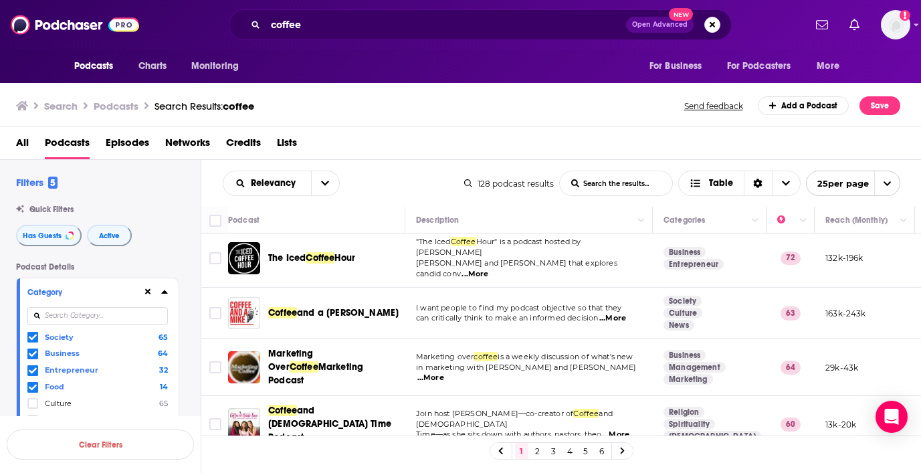
scroll to position [1, 0]
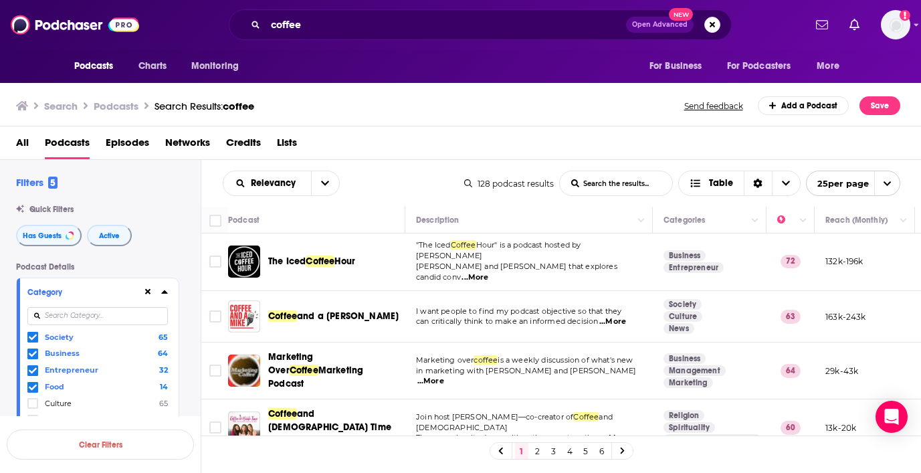
click at [621, 316] on span "...More" at bounding box center [612, 321] width 27 height 11
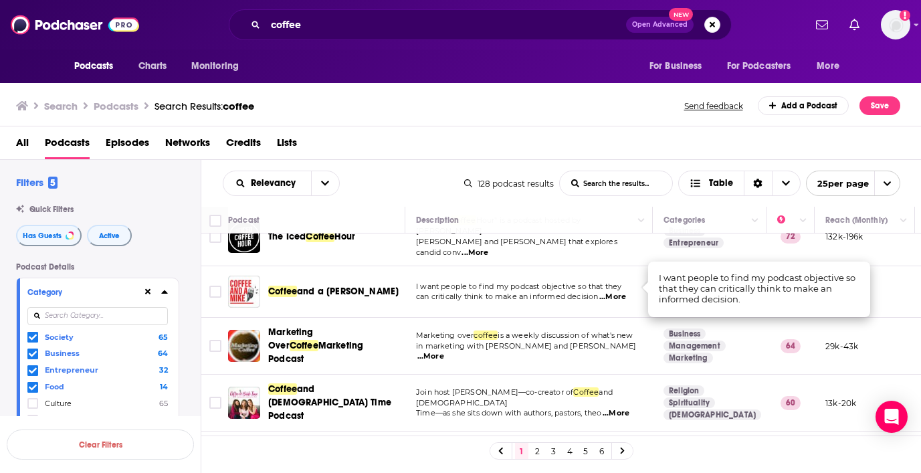
scroll to position [30, 0]
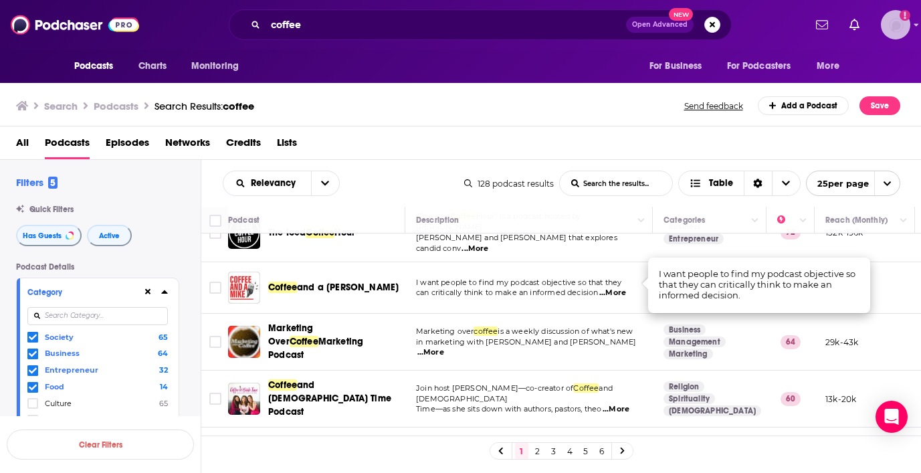
click at [907, 27] on img "Logged in as addi44" at bounding box center [895, 24] width 29 height 29
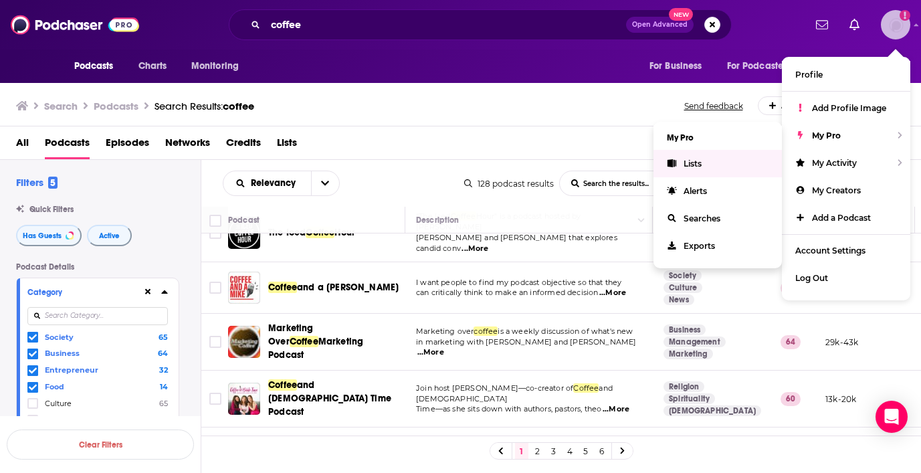
click at [701, 160] on span "Lists" at bounding box center [692, 163] width 18 height 10
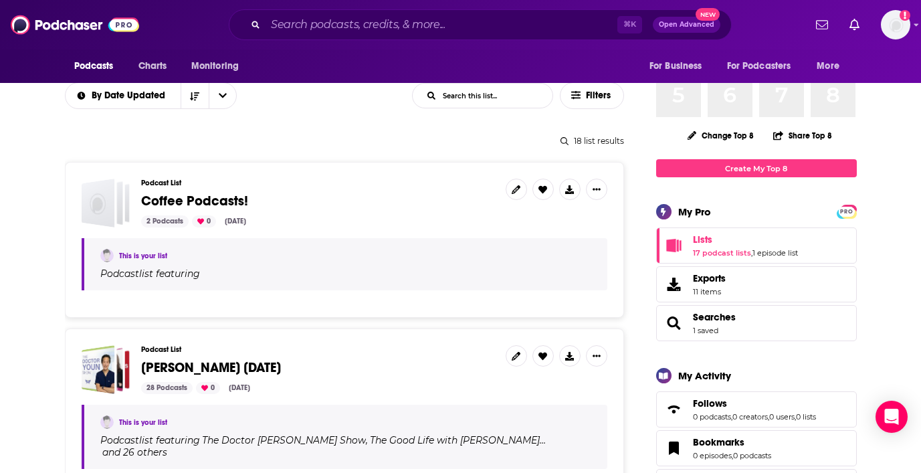
scroll to position [137, 0]
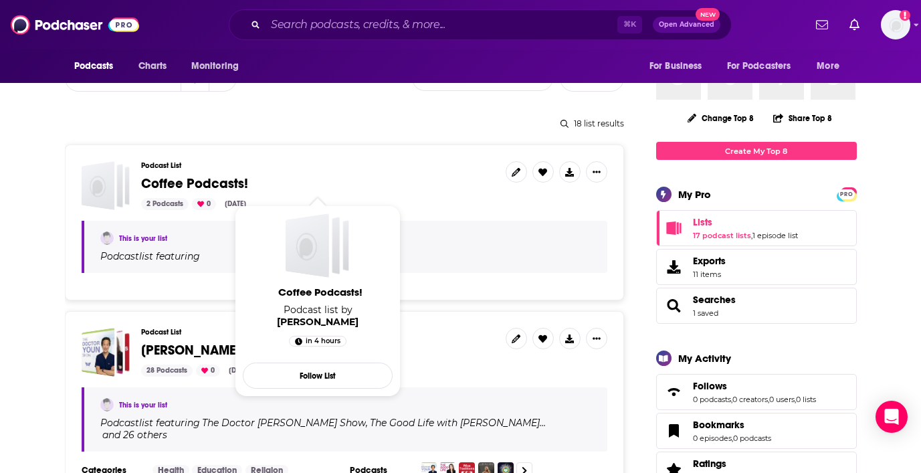
click at [183, 183] on span "Coffee Podcasts!" at bounding box center [194, 183] width 107 height 17
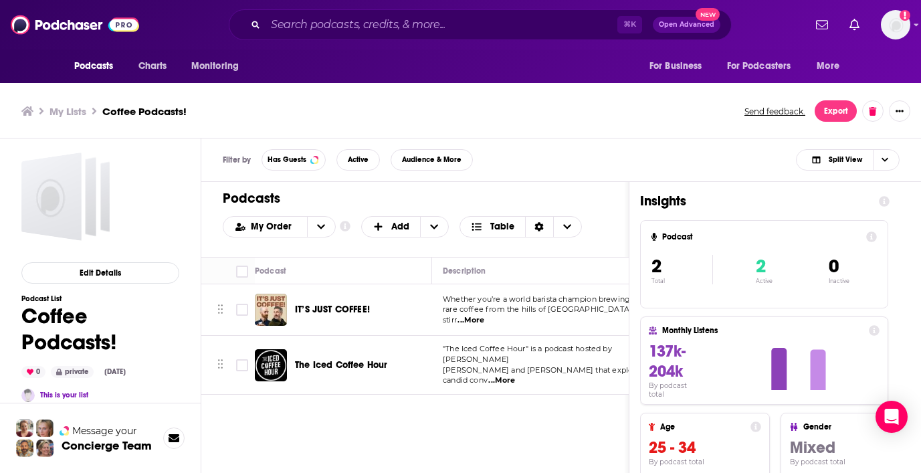
scroll to position [4, 0]
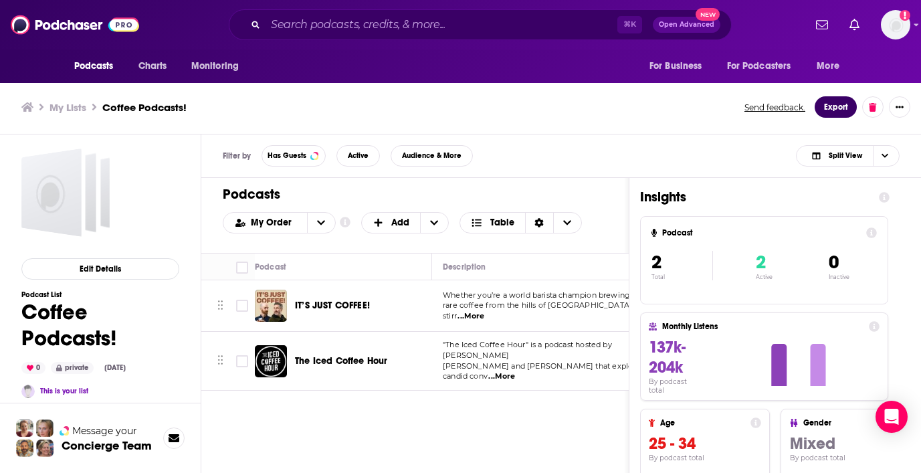
click at [836, 106] on button "Export" at bounding box center [835, 106] width 42 height 21
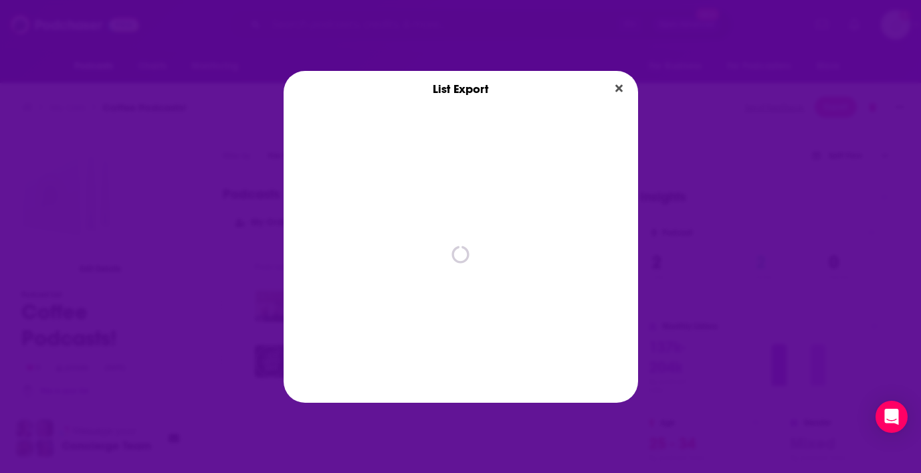
scroll to position [0, 0]
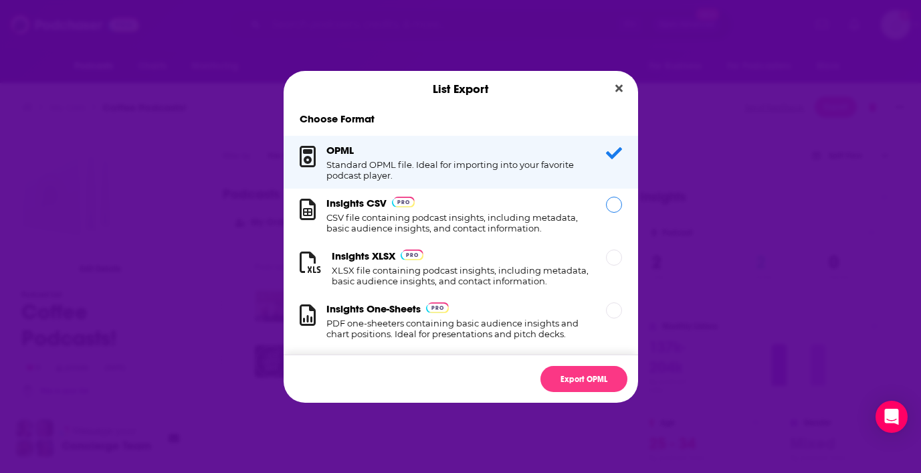
click at [449, 211] on div "Insights CSV CSV file containing podcast insights, including metadata, basic au…" at bounding box center [457, 215] width 263 height 37
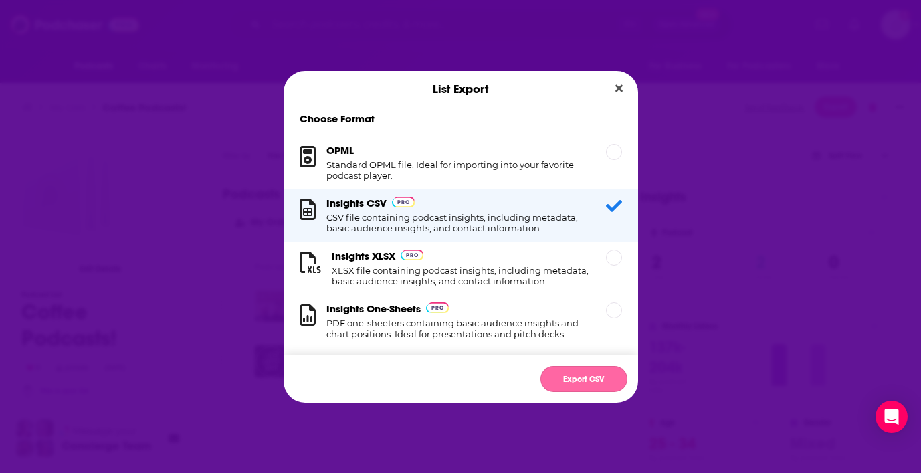
click at [585, 380] on button "Export CSV" at bounding box center [583, 379] width 87 height 26
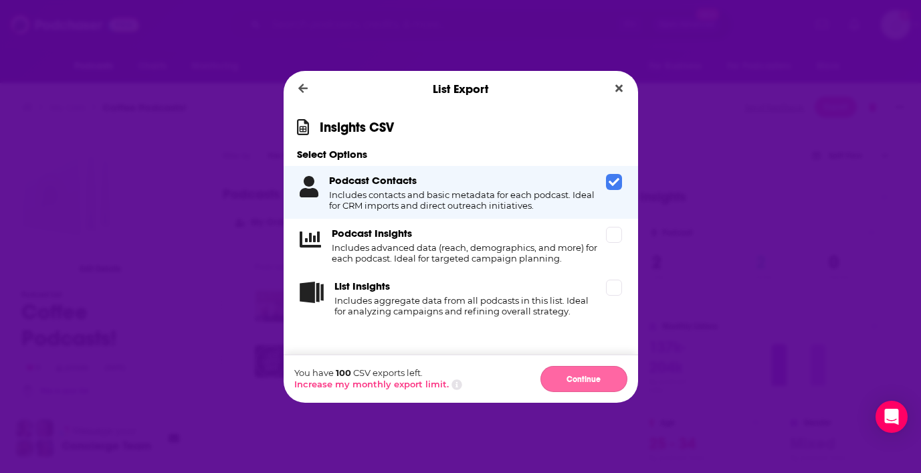
click at [578, 378] on button "Continue" at bounding box center [583, 379] width 87 height 26
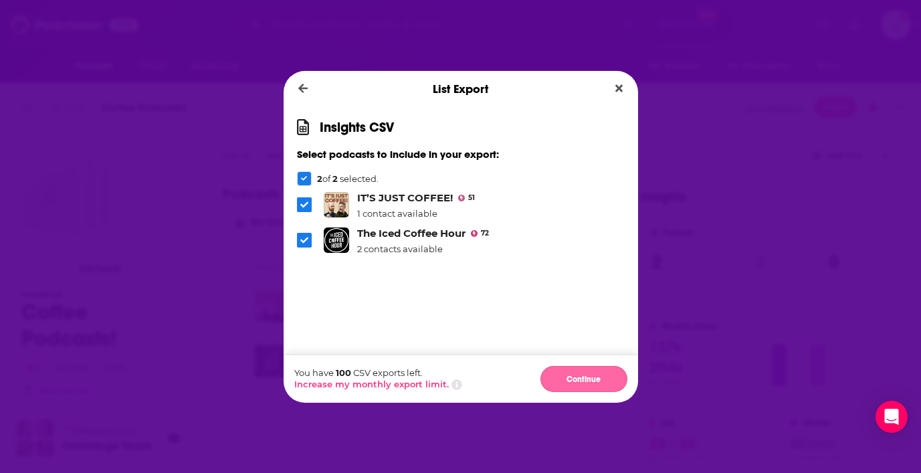
click at [583, 377] on button "Continue" at bounding box center [583, 379] width 87 height 26
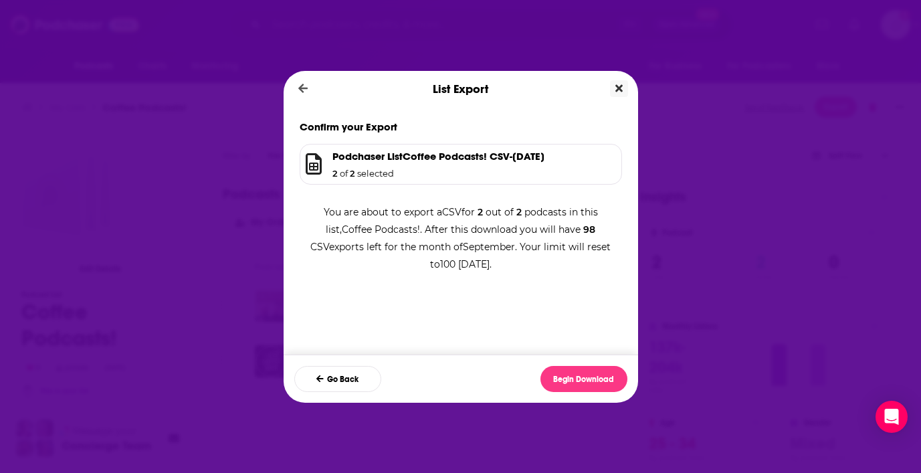
click at [616, 88] on icon "Close" at bounding box center [618, 88] width 7 height 11
